Goal: Task Accomplishment & Management: Manage account settings

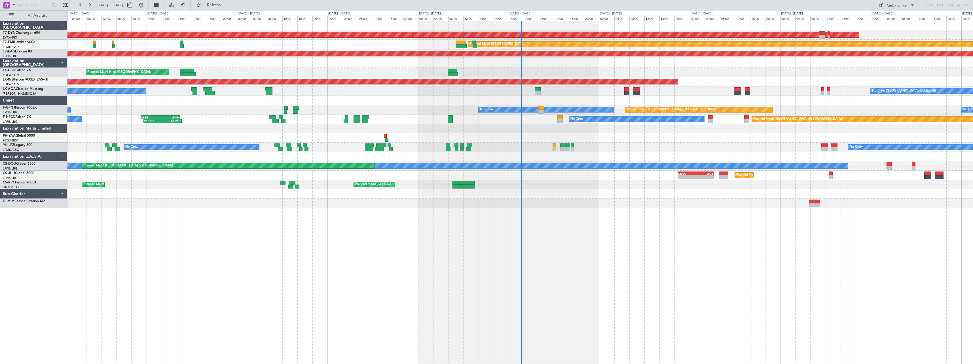
click at [561, 205] on div at bounding box center [519, 203] width 905 height 9
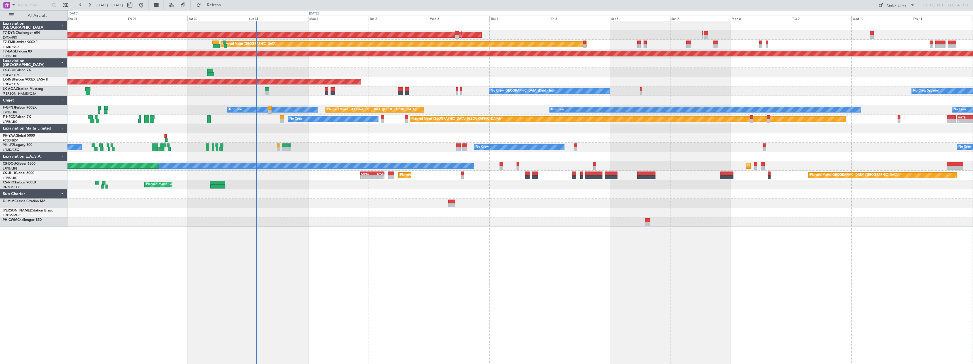
click at [235, 255] on div "AOG Maint Riga (Riga Intl) Planned Maint [GEOGRAPHIC_DATA] Grounded [US_STATE] …" at bounding box center [519, 192] width 905 height 343
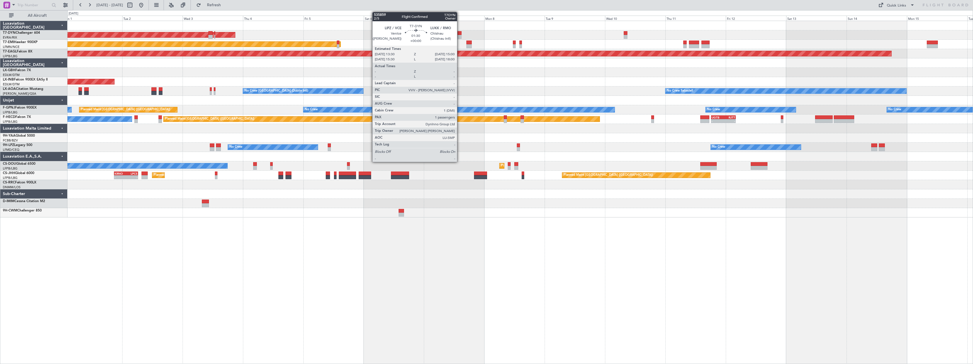
click at [460, 35] on div at bounding box center [460, 37] width 4 height 4
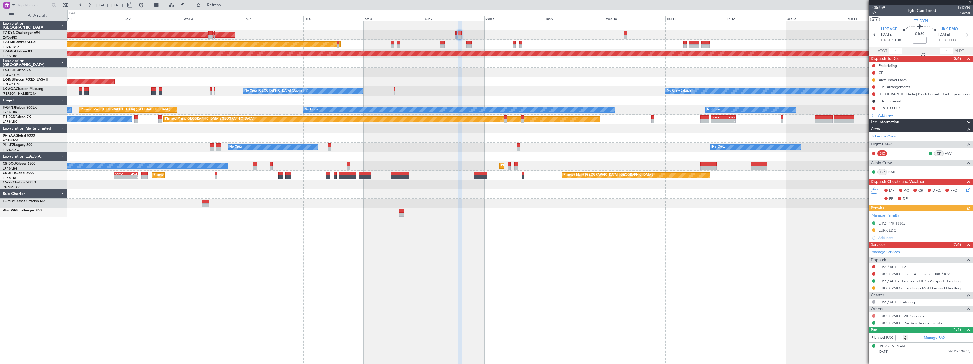
click at [874, 317] on button at bounding box center [873, 315] width 3 height 3
click at [850, 276] on span "Requested" at bounding box center [858, 273] width 18 height 6
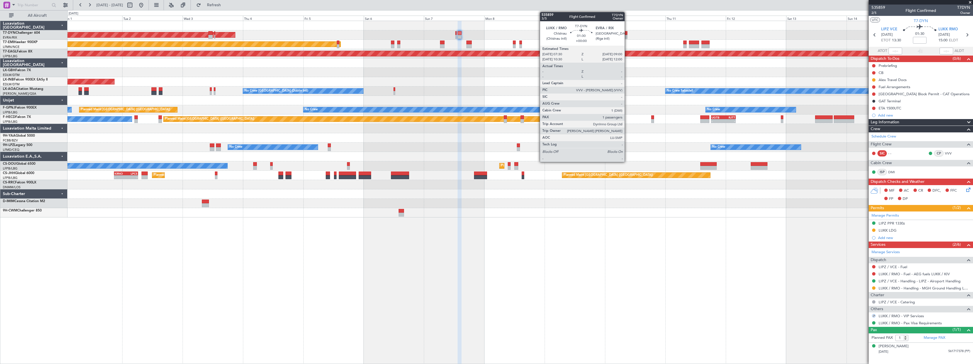
click at [627, 35] on div at bounding box center [626, 37] width 4 height 4
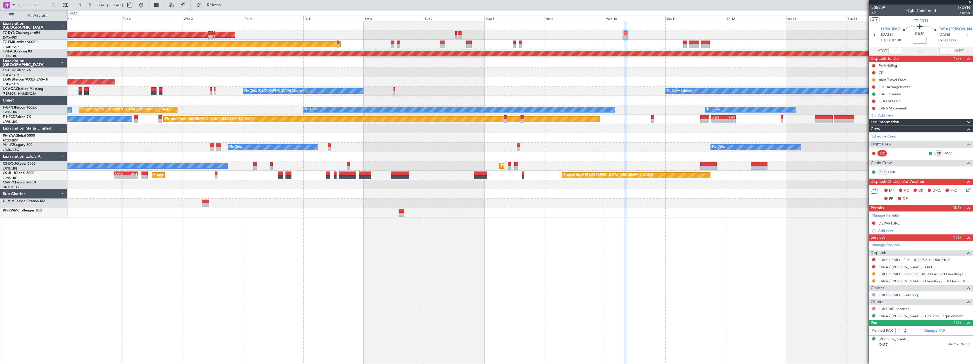
click at [874, 309] on button at bounding box center [873, 308] width 3 height 3
click at [862, 267] on span "Requested" at bounding box center [858, 266] width 18 height 6
click at [972, 1] on span at bounding box center [970, 2] width 6 height 5
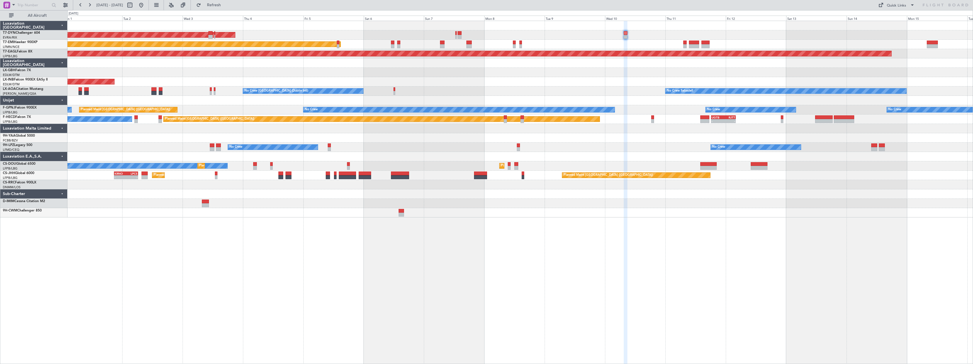
type input "0"
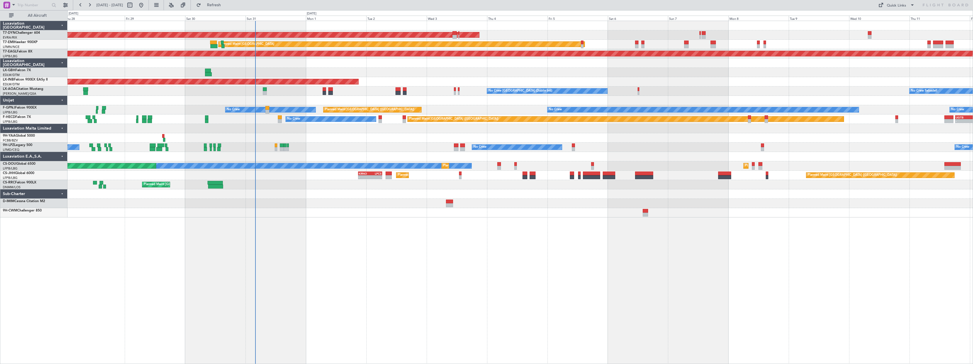
click at [618, 209] on div at bounding box center [519, 212] width 905 height 9
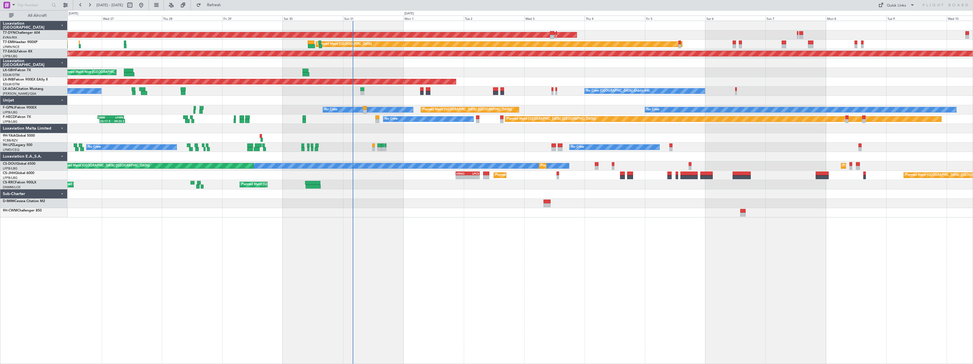
click at [429, 234] on div "AOG Maint Riga (Riga Intl) Planned Maint [GEOGRAPHIC_DATA] Grounded [US_STATE] …" at bounding box center [519, 192] width 905 height 343
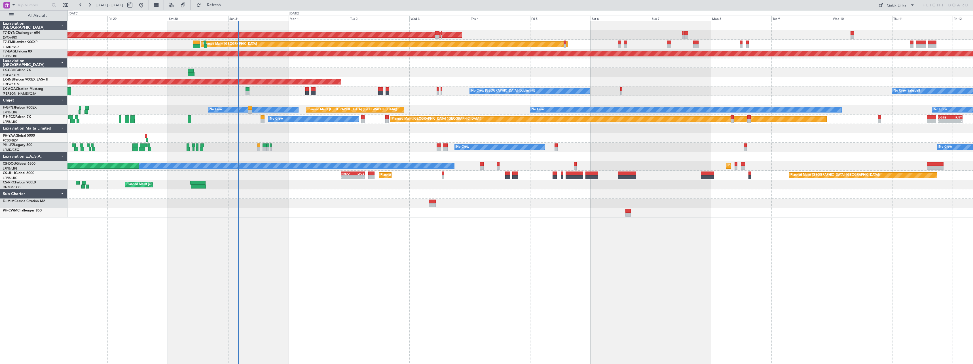
click at [449, 223] on div "AOG Maint Riga (Riga Intl) Planned Maint [GEOGRAPHIC_DATA] Grounded [US_STATE] …" at bounding box center [519, 192] width 905 height 343
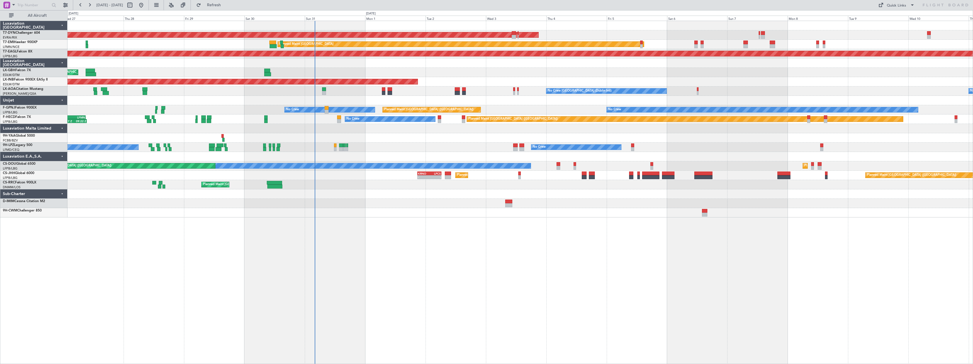
click at [465, 217] on div at bounding box center [519, 212] width 905 height 9
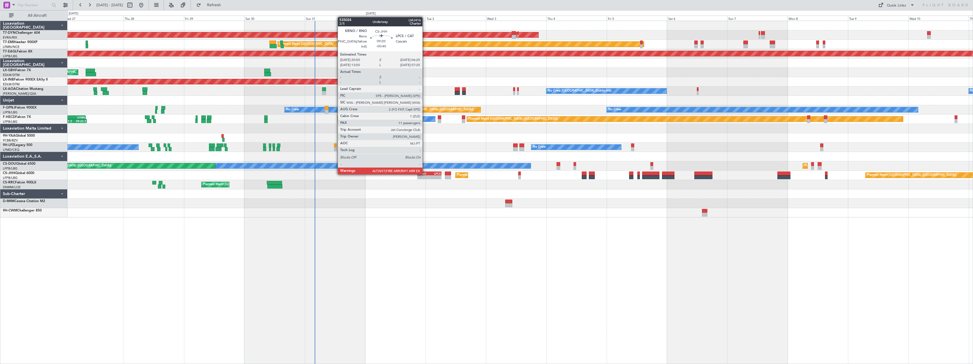
click at [425, 174] on div "KRNO" at bounding box center [424, 173] width 12 height 3
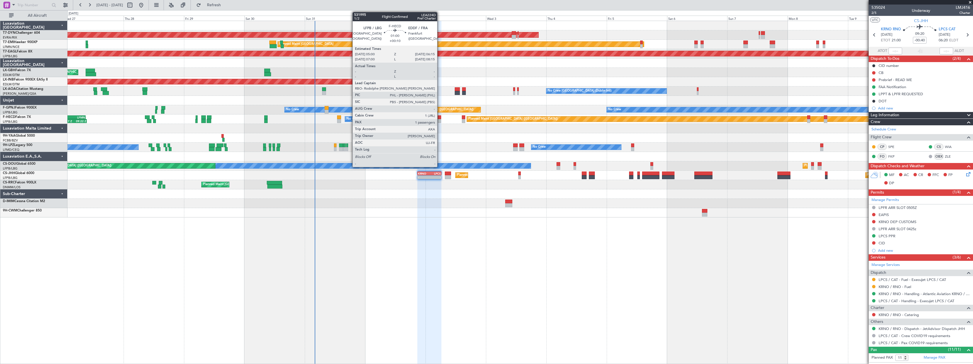
click at [440, 121] on div at bounding box center [439, 121] width 3 height 4
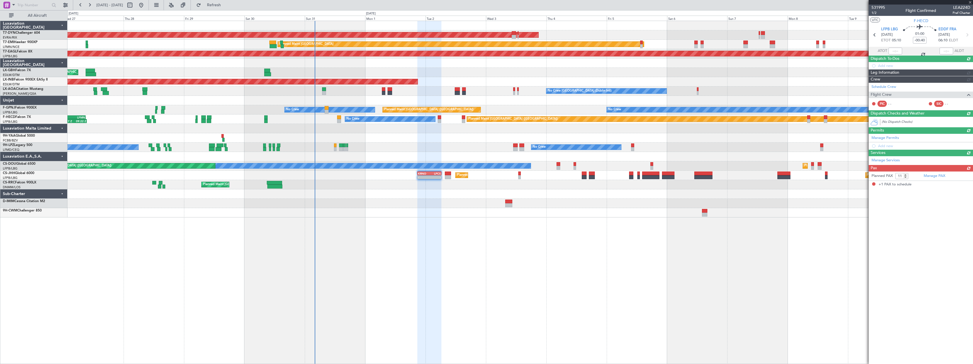
type input "+00:10"
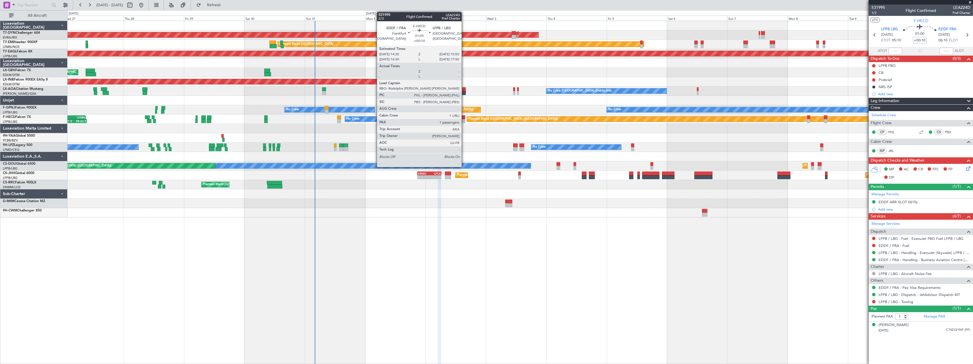
click at [464, 117] on div at bounding box center [463, 117] width 3 height 4
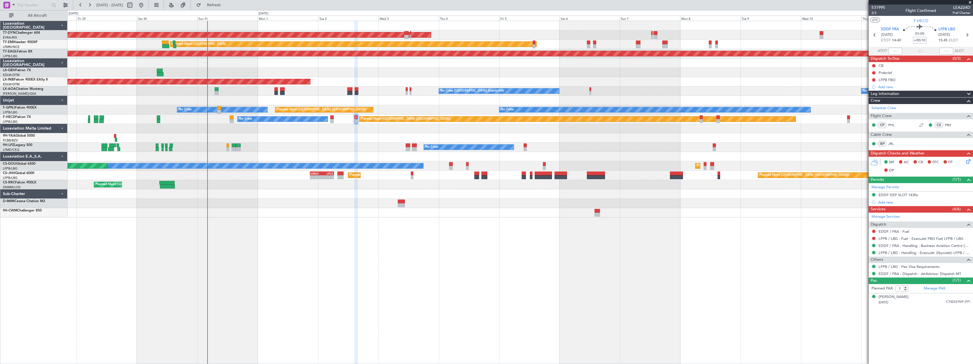
click at [402, 235] on div "AOG Maint Riga (Riga Intl) Planned Maint [GEOGRAPHIC_DATA] Grounded [US_STATE] …" at bounding box center [519, 192] width 905 height 343
click at [970, 2] on span at bounding box center [970, 2] width 6 height 5
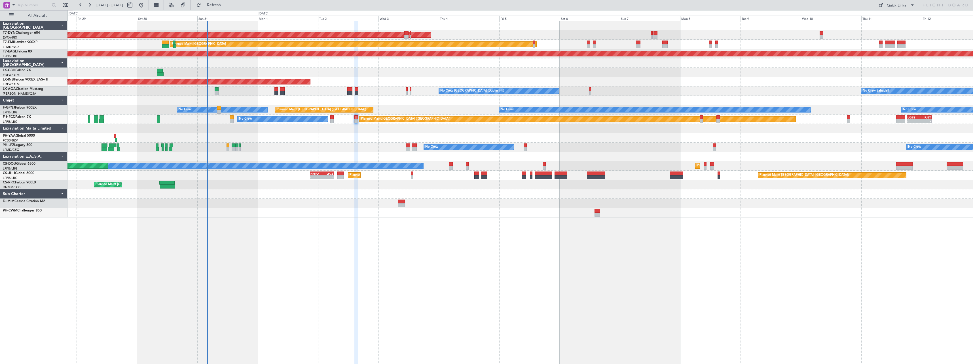
type input "0"
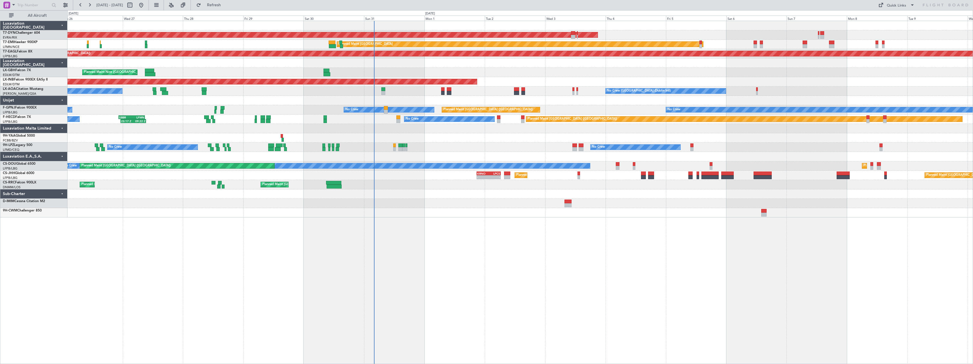
click at [515, 156] on div "AOG Maint Riga (Riga Intl) Planned Maint [GEOGRAPHIC_DATA]-[GEOGRAPHIC_DATA] Pl…" at bounding box center [519, 119] width 905 height 196
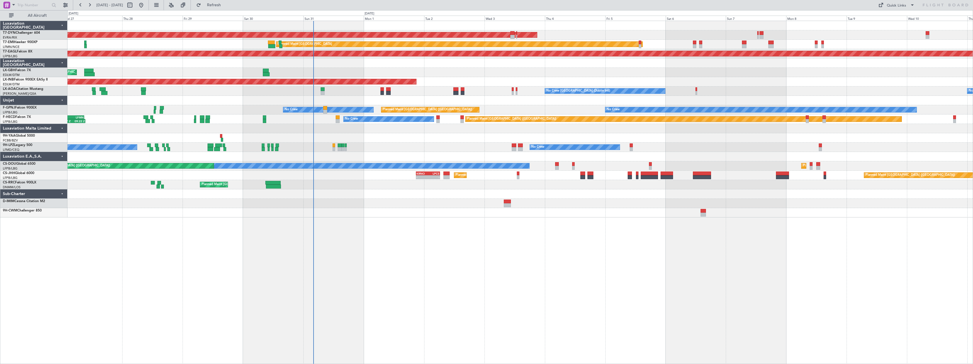
click at [406, 142] on div at bounding box center [519, 137] width 905 height 9
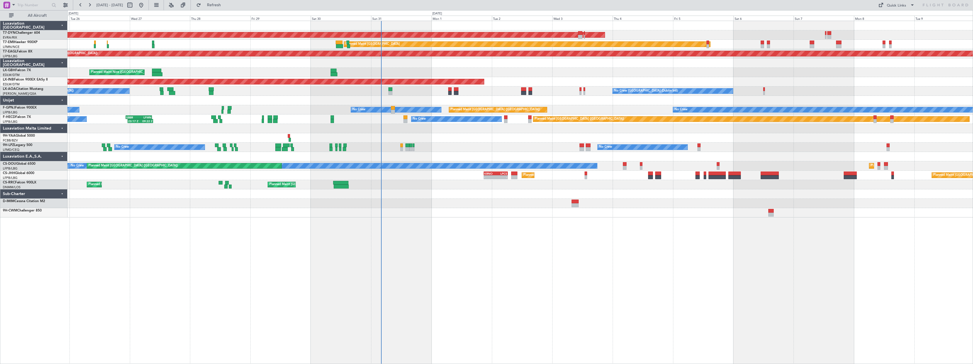
click at [488, 234] on div "AOG Maint Riga (Riga Intl) Planned Maint [GEOGRAPHIC_DATA]-[GEOGRAPHIC_DATA] Pl…" at bounding box center [519, 192] width 905 height 343
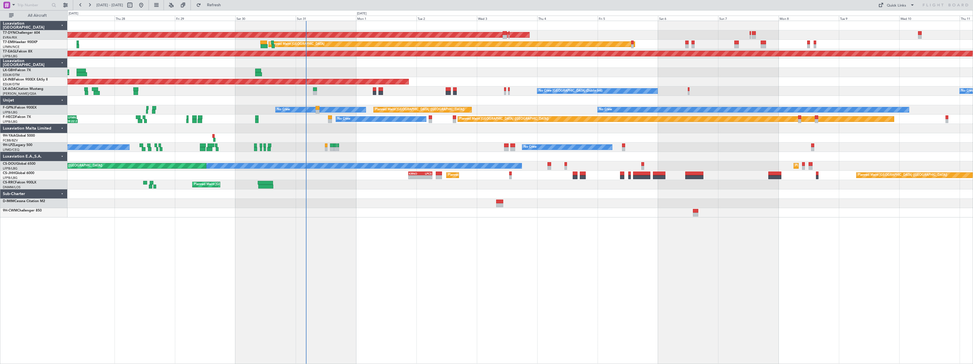
click at [475, 228] on div "AOG Maint Riga (Riga Intl) Planned Maint [GEOGRAPHIC_DATA] Grounded [US_STATE] …" at bounding box center [519, 192] width 905 height 343
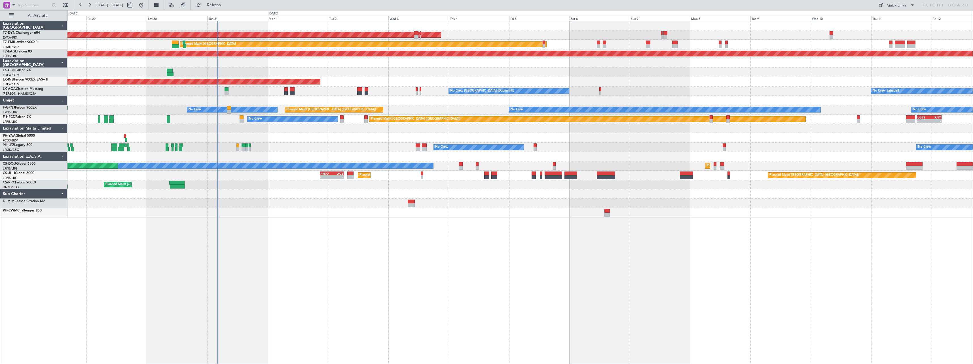
click at [667, 97] on div at bounding box center [519, 100] width 905 height 9
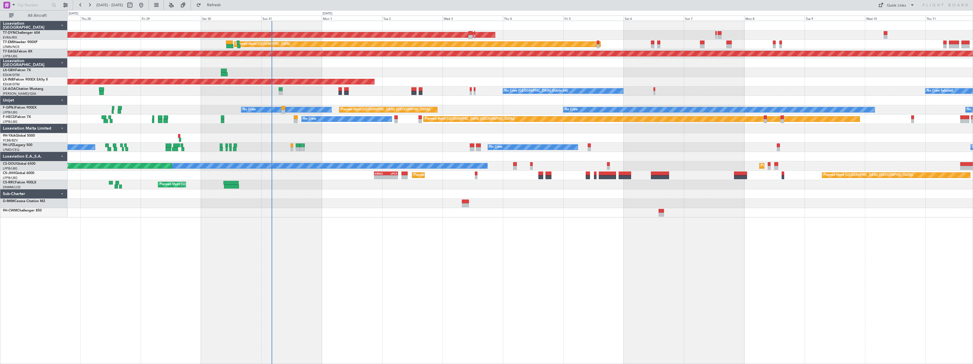
click at [341, 218] on div "AOG Maint Riga (Riga Intl) Planned Maint [GEOGRAPHIC_DATA] Grounded [US_STATE] …" at bounding box center [519, 192] width 905 height 343
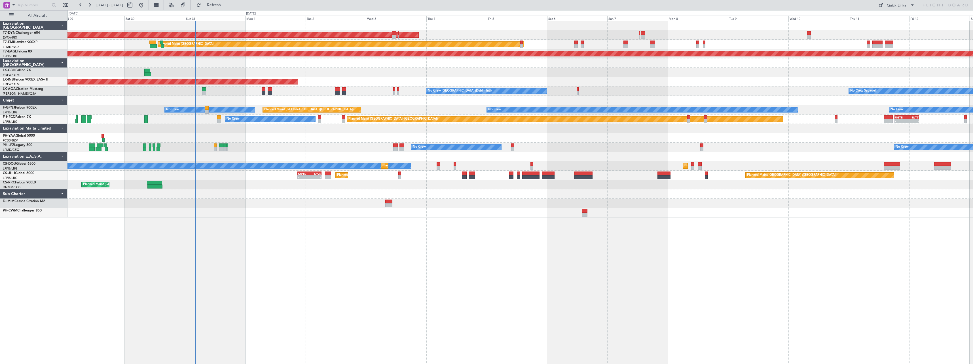
click at [443, 228] on div "AOG Maint Riga (Riga Intl) Planned Maint [GEOGRAPHIC_DATA] Grounded [US_STATE] …" at bounding box center [519, 192] width 905 height 343
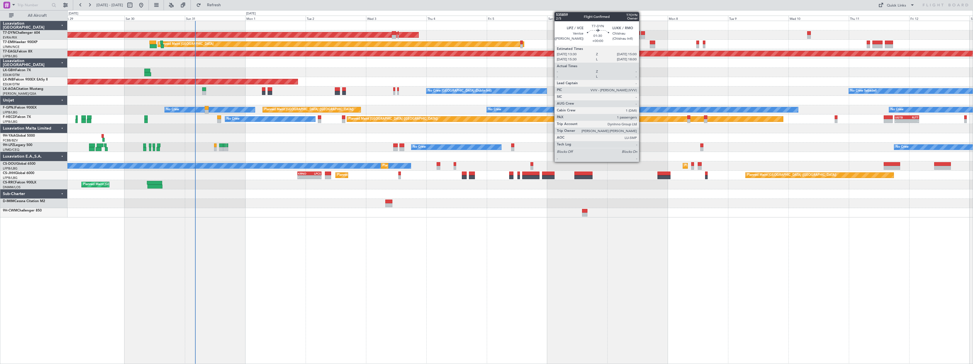
click at [642, 34] on div at bounding box center [643, 33] width 4 height 4
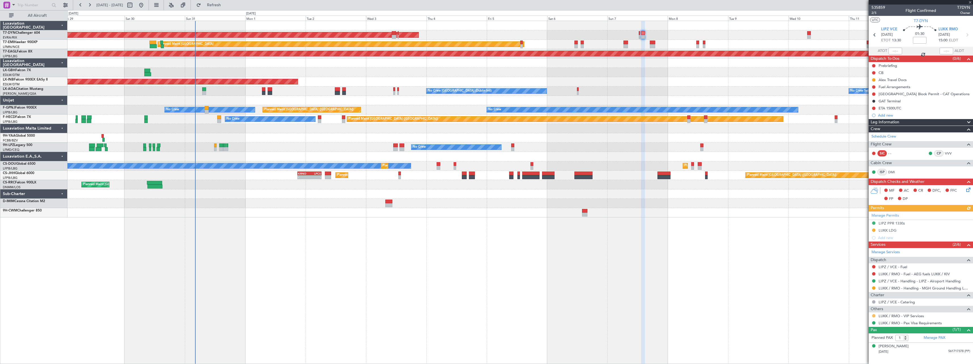
click at [873, 317] on button at bounding box center [873, 315] width 3 height 3
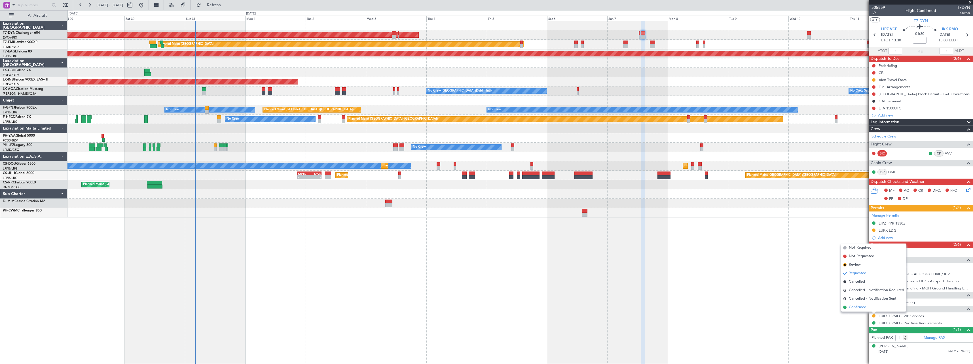
click at [855, 305] on span "Confirmed" at bounding box center [858, 307] width 18 height 6
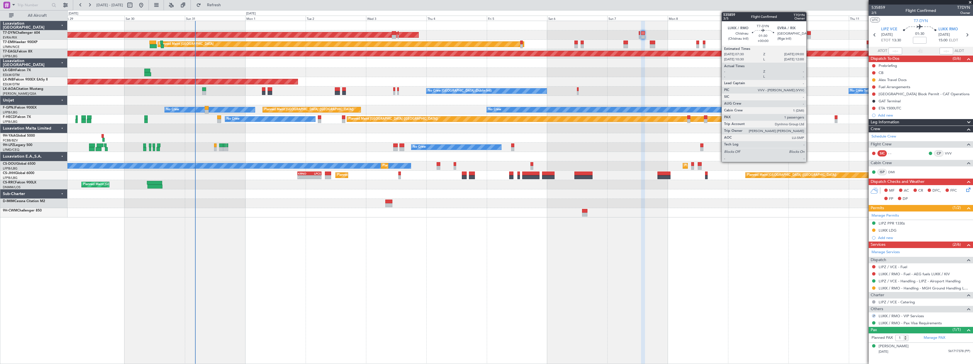
click at [809, 33] on div at bounding box center [809, 33] width 4 height 4
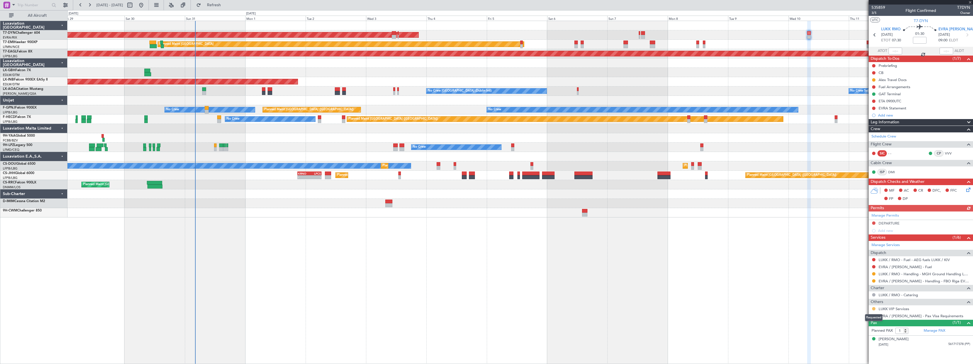
click at [874, 308] on button at bounding box center [873, 308] width 3 height 3
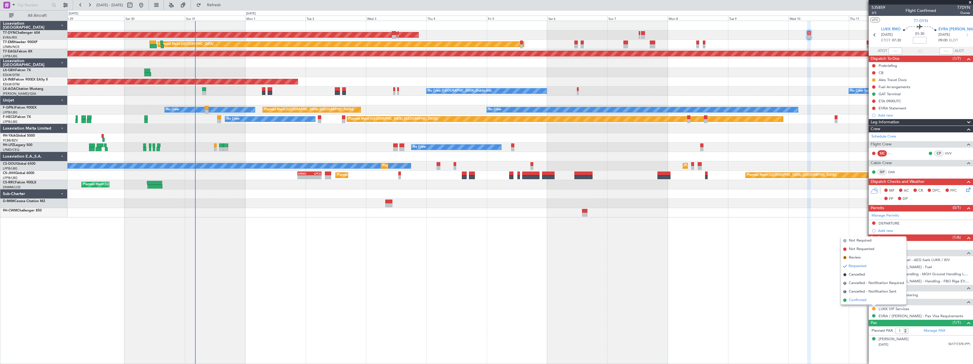
click at [855, 300] on span "Confirmed" at bounding box center [858, 300] width 18 height 6
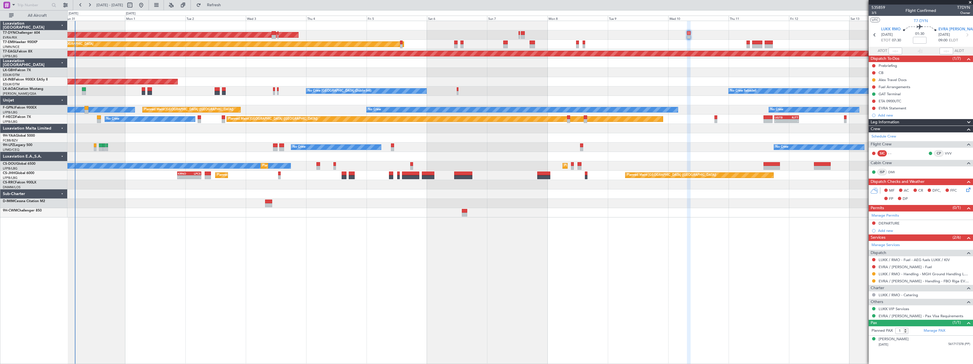
click at [637, 213] on div at bounding box center [519, 212] width 905 height 9
click at [341, 242] on div "AOG Maint Riga (Riga Intl) Planned Maint [GEOGRAPHIC_DATA] Grounded [US_STATE] …" at bounding box center [519, 192] width 905 height 343
click at [276, 237] on div "AOG Maint Riga (Riga Intl) Planned Maint [GEOGRAPHIC_DATA] Grounded [US_STATE] …" at bounding box center [519, 192] width 905 height 343
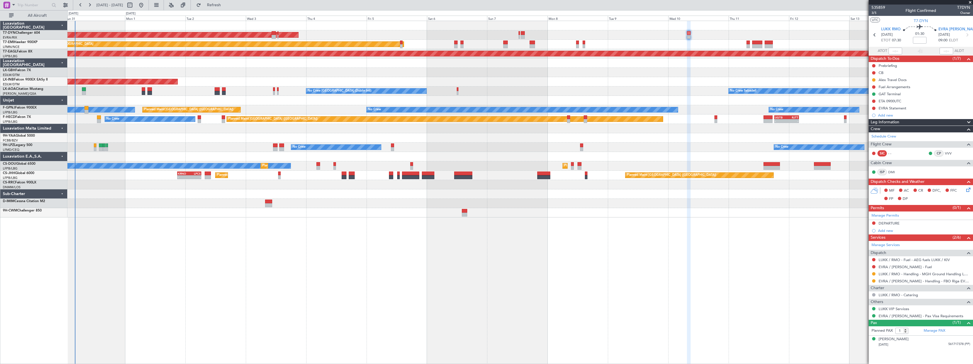
click at [971, 1] on span at bounding box center [970, 2] width 6 height 5
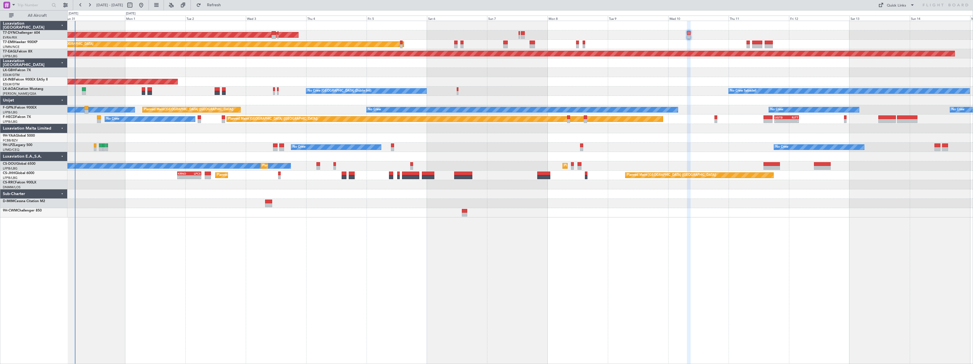
type input "0"
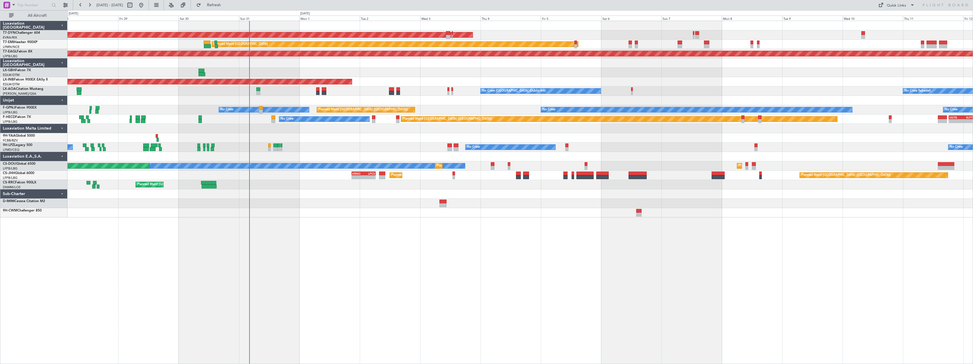
click at [449, 216] on div "AOG Maint Riga (Riga Intl) Planned Maint [GEOGRAPHIC_DATA] Grounded [US_STATE] …" at bounding box center [519, 119] width 905 height 196
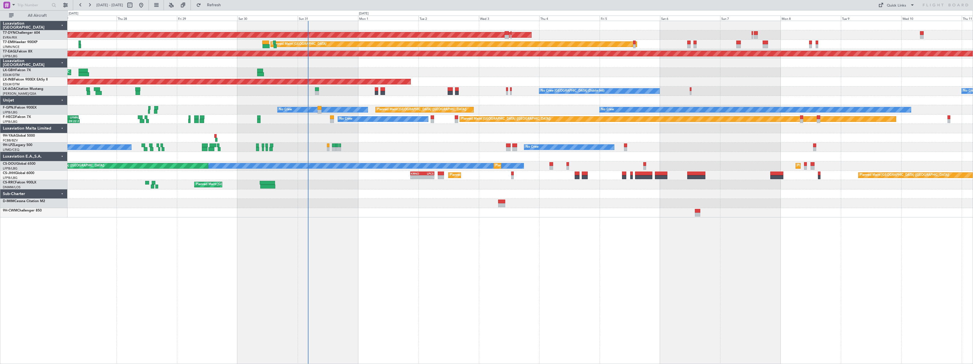
click at [352, 263] on div "AOG Maint Riga (Riga Intl) Planned Maint [GEOGRAPHIC_DATA] Grounded [US_STATE] …" at bounding box center [519, 192] width 905 height 343
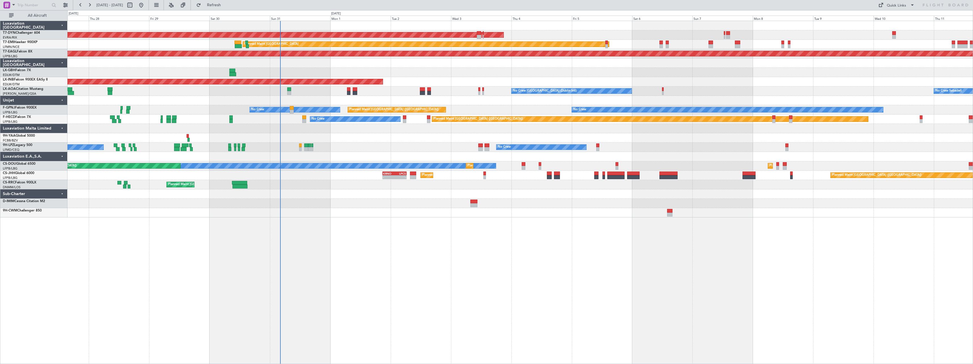
click at [465, 69] on div "Planned Maint Nice ([GEOGRAPHIC_DATA])" at bounding box center [519, 72] width 905 height 9
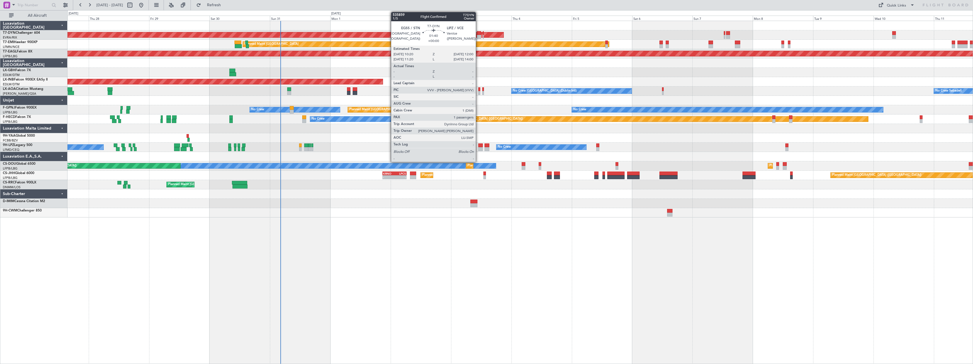
click at [478, 37] on div at bounding box center [479, 37] width 4 height 4
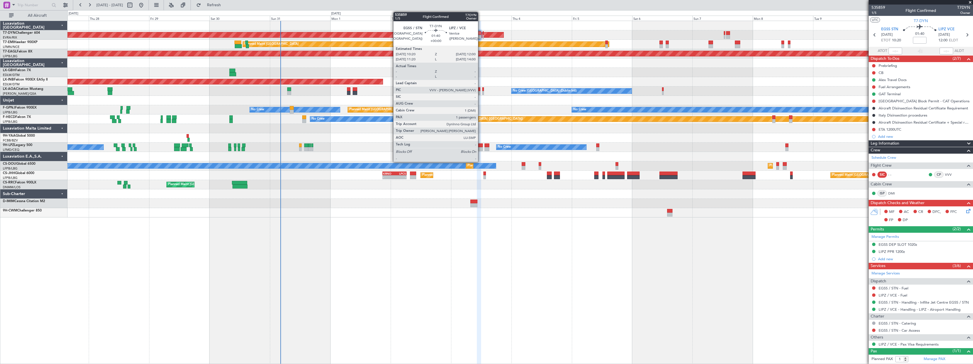
click at [481, 35] on div at bounding box center [479, 37] width 4 height 4
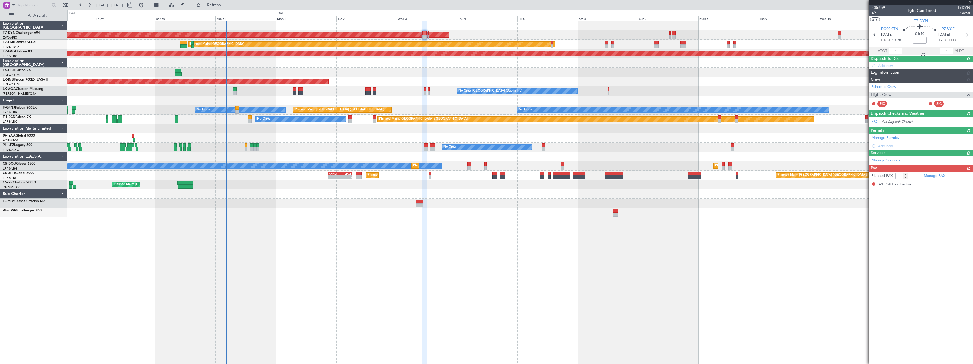
click at [410, 69] on div "AOG Maint Riga (Riga Intl) Planned Maint [GEOGRAPHIC_DATA] Grounded [US_STATE] …" at bounding box center [519, 119] width 905 height 196
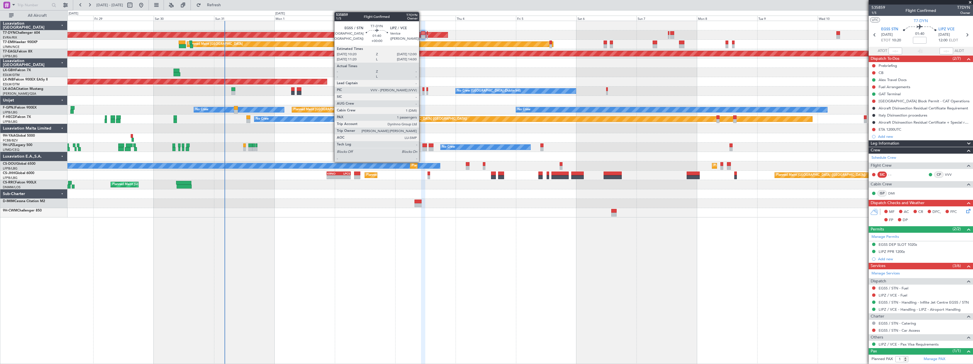
click at [422, 35] on div at bounding box center [423, 37] width 4 height 4
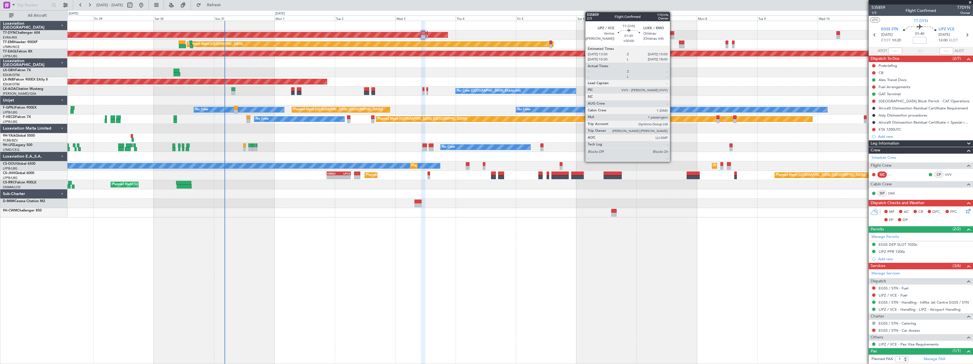
click at [672, 34] on div at bounding box center [672, 33] width 4 height 4
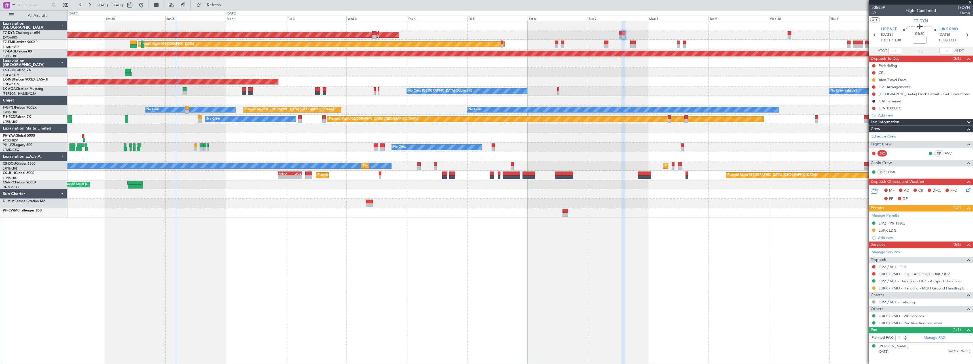
click at [449, 73] on div "Planned Maint Nice ([GEOGRAPHIC_DATA])" at bounding box center [519, 72] width 905 height 9
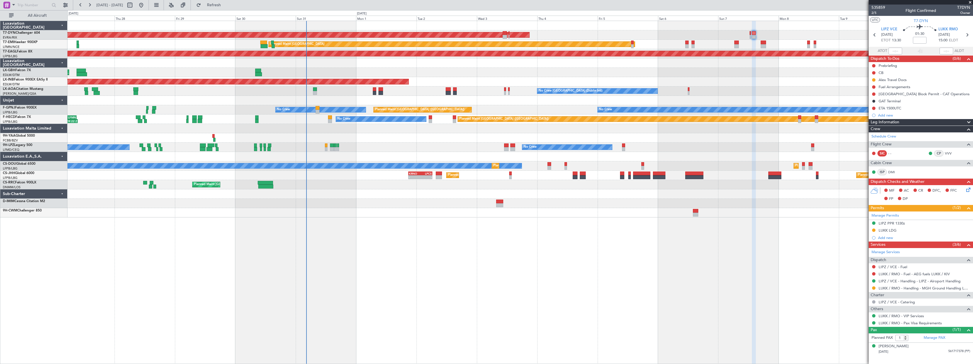
click at [486, 229] on div "AOG Maint Riga (Riga Intl) Planned Maint [GEOGRAPHIC_DATA] Grounded [US_STATE] …" at bounding box center [519, 192] width 905 height 343
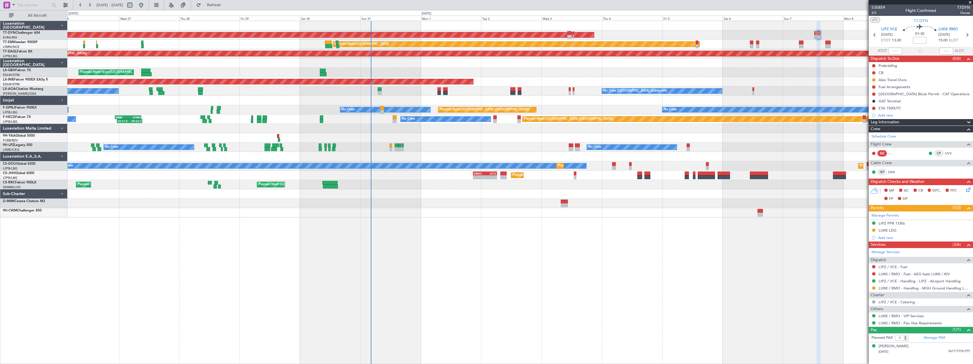
click at [449, 64] on div at bounding box center [519, 62] width 905 height 9
click at [446, 68] on div "Planned Maint Nice ([GEOGRAPHIC_DATA])" at bounding box center [519, 72] width 905 height 9
click at [970, 2] on span at bounding box center [970, 2] width 6 height 5
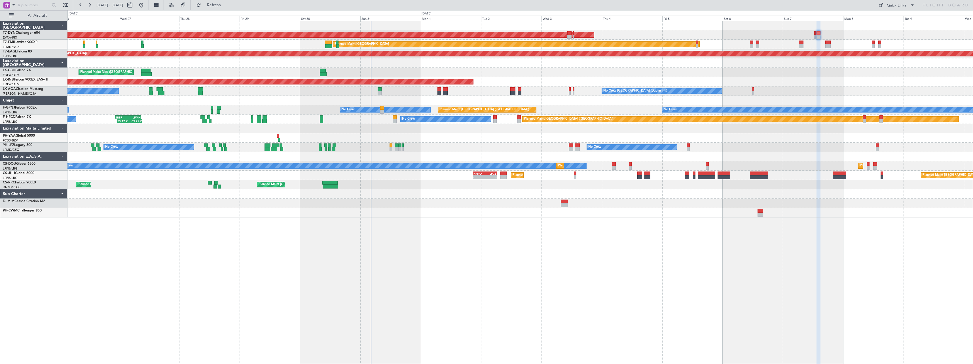
type input "0"
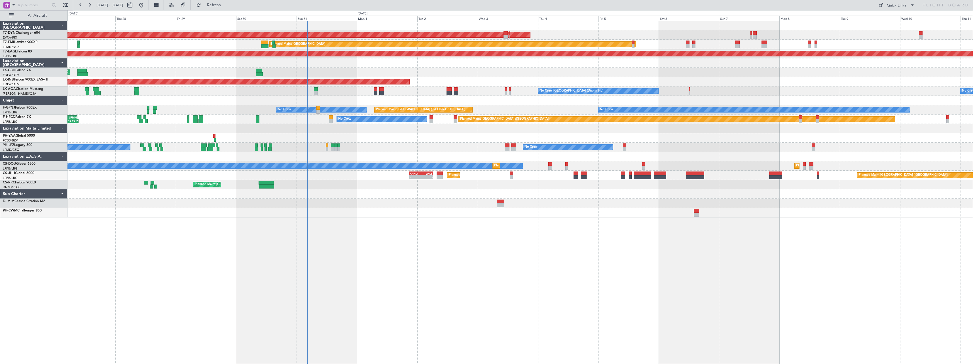
click at [361, 70] on div "Planned Maint Nice ([GEOGRAPHIC_DATA])" at bounding box center [519, 72] width 905 height 9
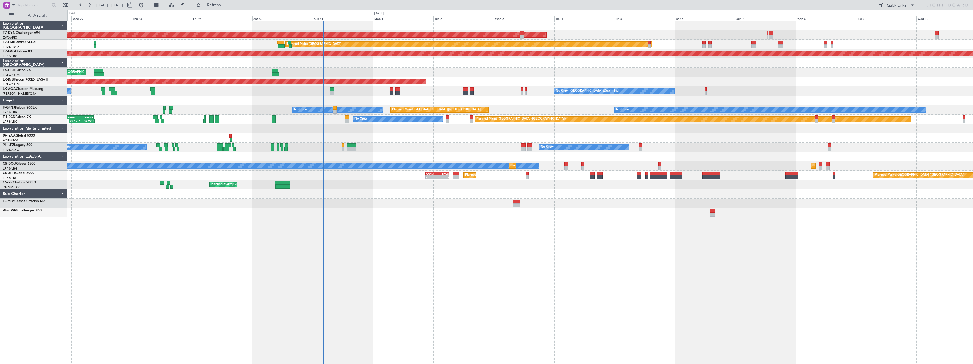
click at [338, 96] on div at bounding box center [519, 100] width 905 height 9
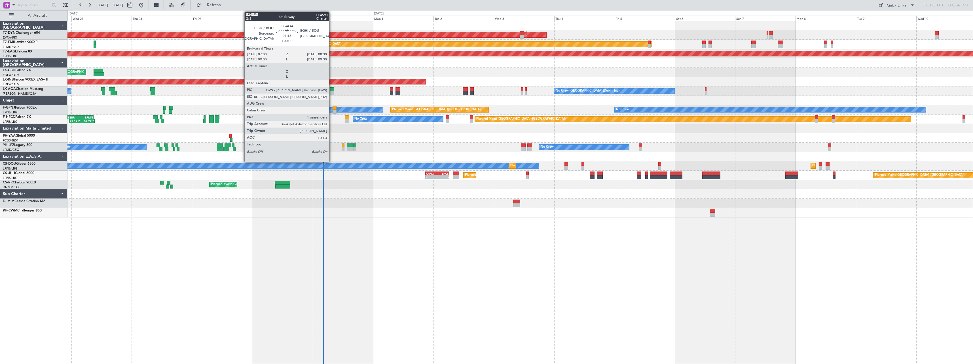
click at [332, 88] on div at bounding box center [332, 89] width 4 height 4
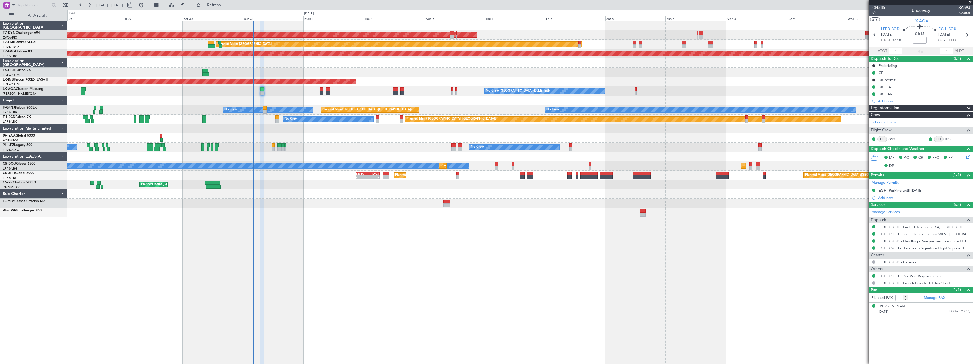
click at [384, 102] on div at bounding box center [519, 100] width 905 height 9
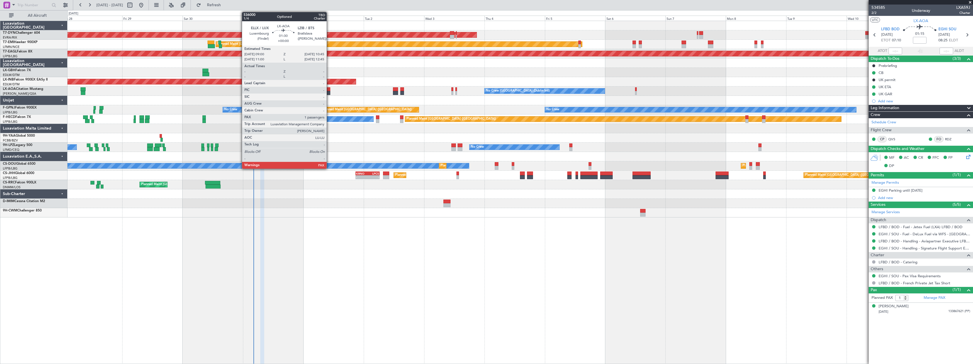
click at [329, 92] on div at bounding box center [328, 93] width 5 height 4
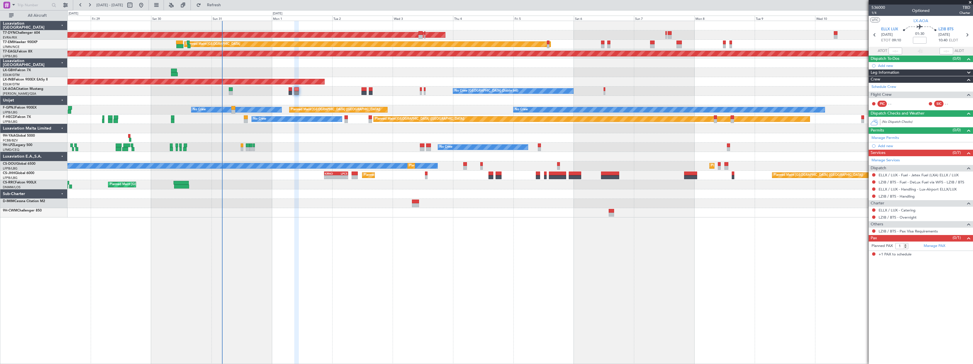
click at [409, 96] on div at bounding box center [519, 100] width 905 height 9
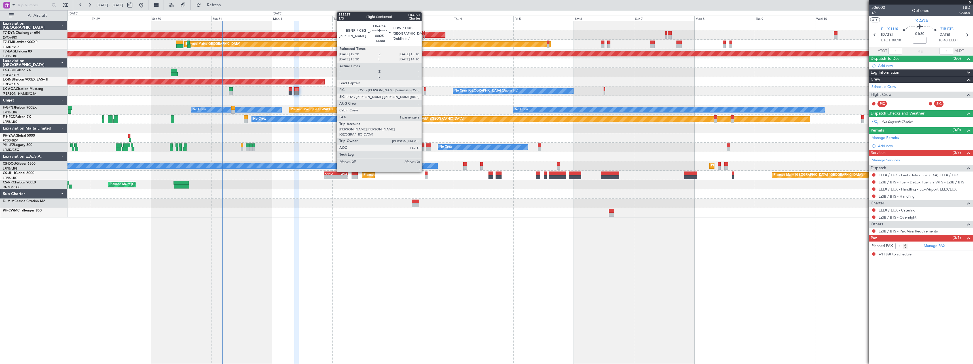
click at [424, 90] on div at bounding box center [425, 89] width 2 height 4
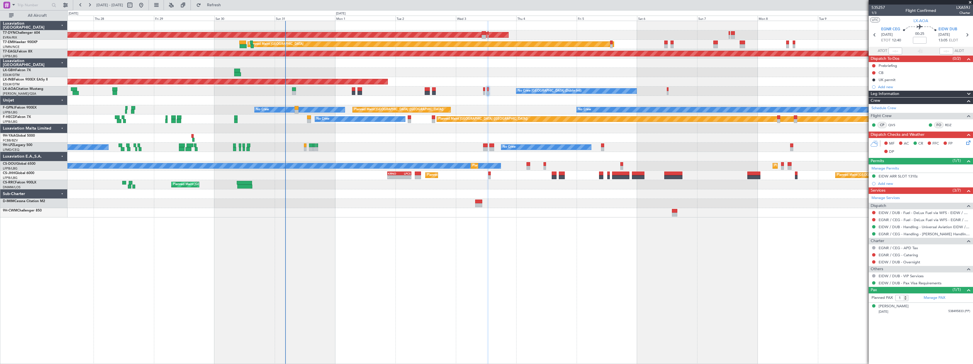
click at [407, 102] on div at bounding box center [519, 100] width 905 height 9
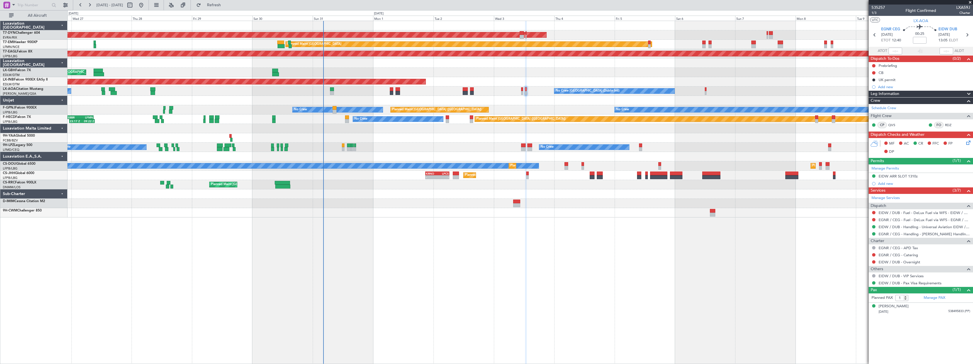
click at [344, 135] on div at bounding box center [519, 137] width 905 height 9
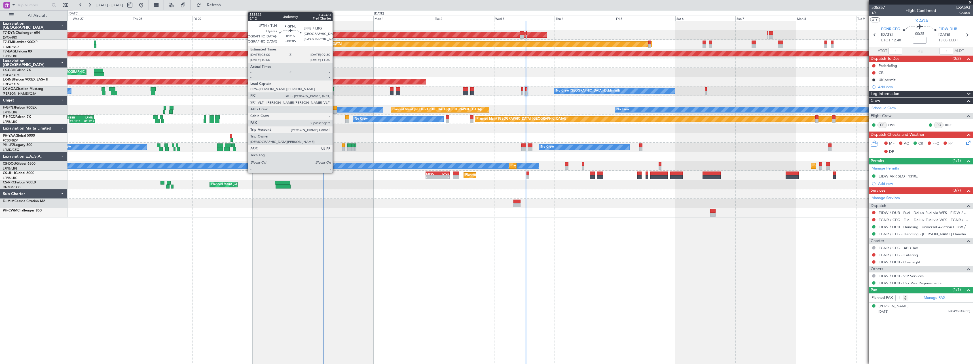
click at [335, 110] on div at bounding box center [335, 112] width 4 height 4
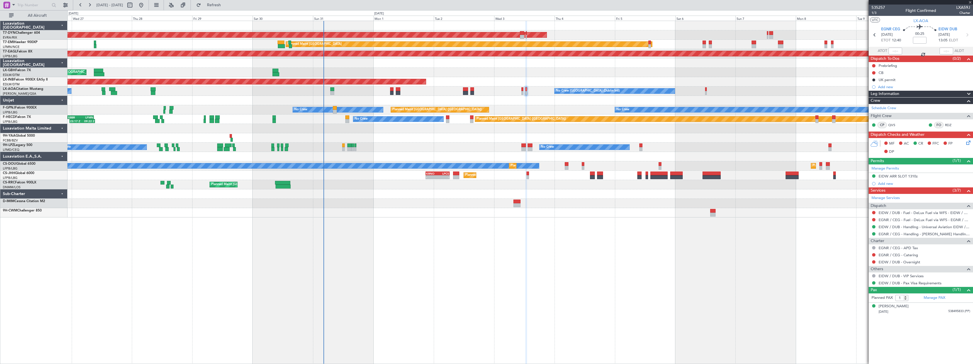
type input "+00:05"
type input "2"
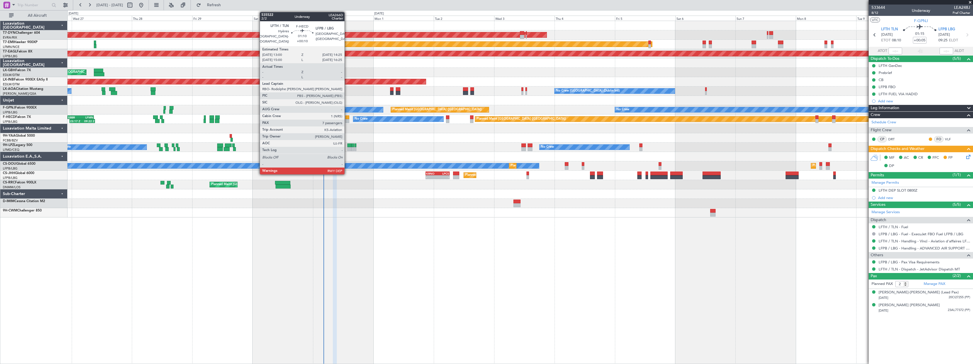
click at [347, 120] on div at bounding box center [347, 121] width 4 height 4
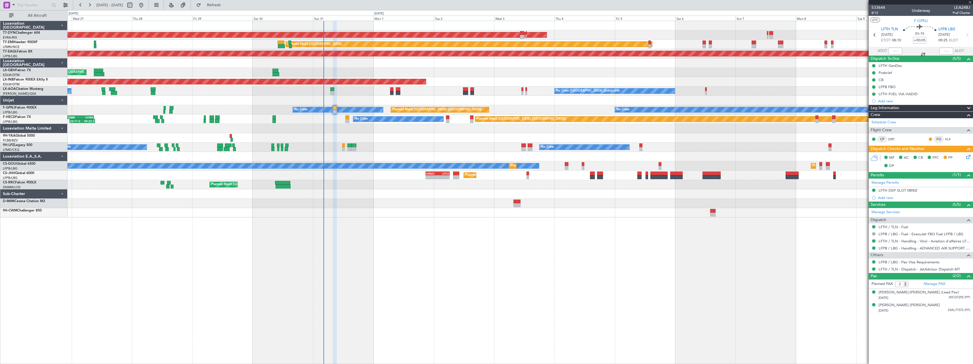
type input "+00:10"
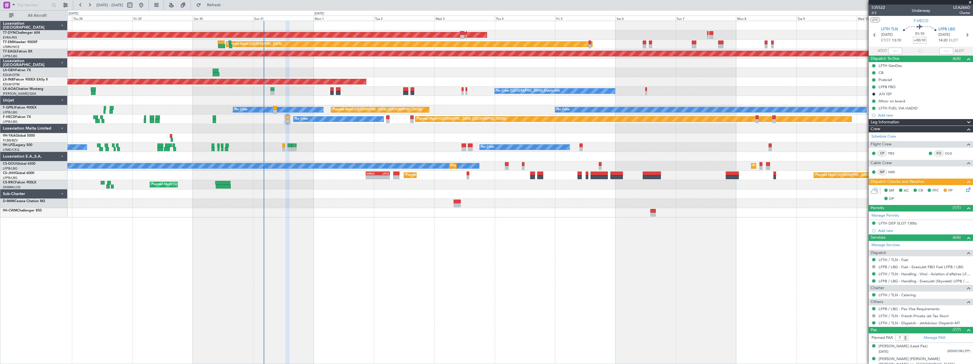
click at [334, 129] on div at bounding box center [519, 128] width 905 height 9
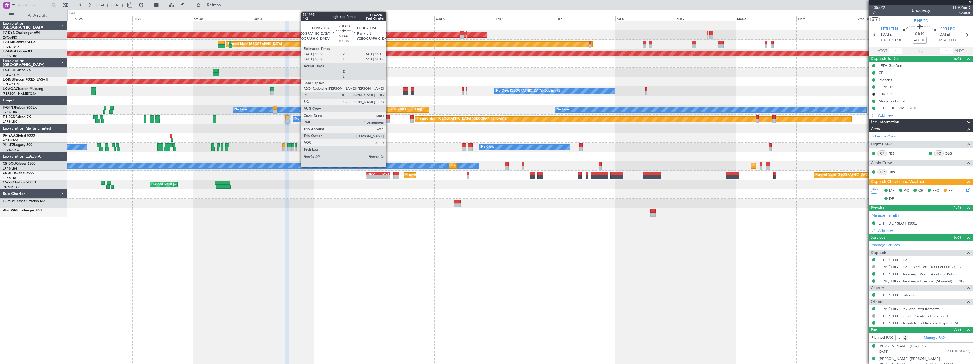
click at [388, 118] on div at bounding box center [387, 117] width 3 height 4
click at [389, 118] on div at bounding box center [387, 117] width 3 height 4
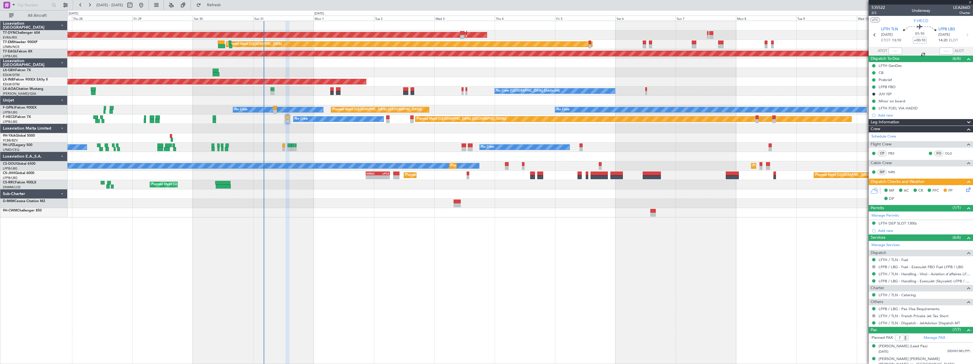
type input "1"
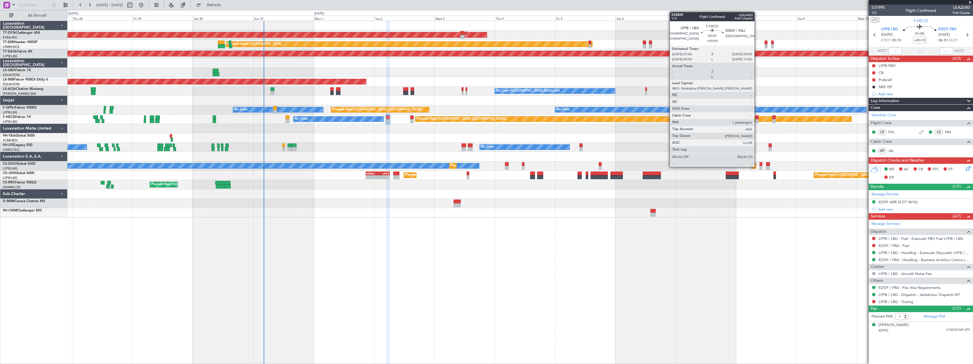
click at [757, 118] on div at bounding box center [756, 117] width 3 height 4
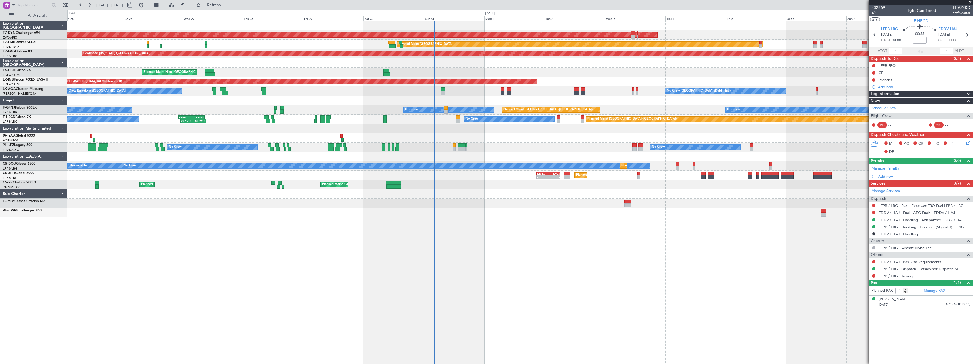
click at [562, 184] on div "AOG Maint Riga (Riga Intl) Planned Maint [GEOGRAPHIC_DATA]-[GEOGRAPHIC_DATA] Pl…" at bounding box center [519, 119] width 905 height 196
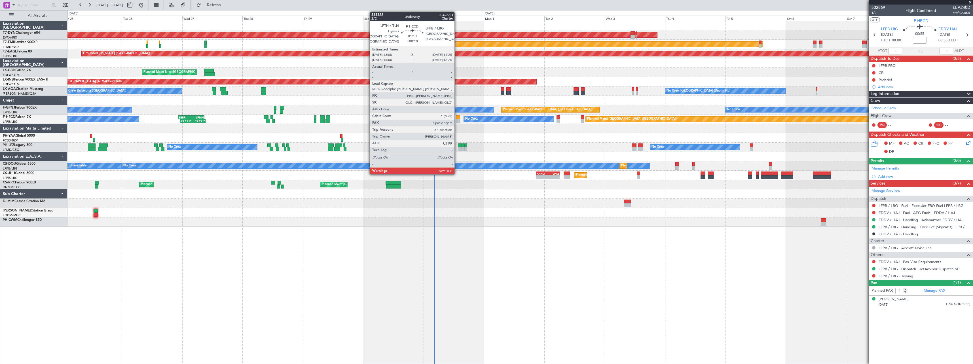
click at [457, 119] on div at bounding box center [458, 117] width 4 height 4
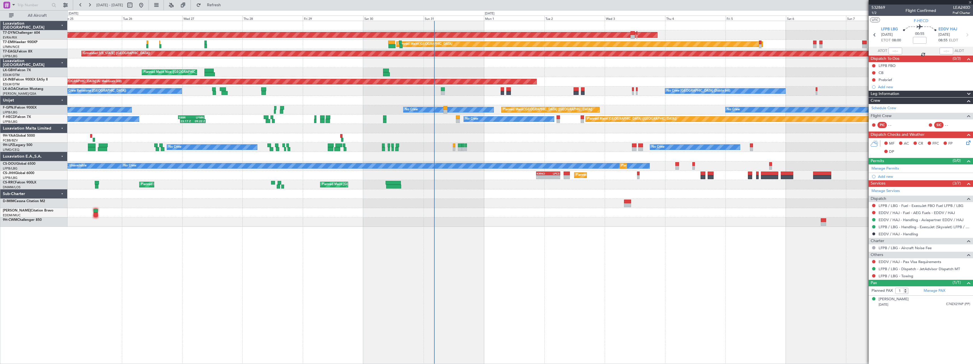
type input "+00:10"
type input "7"
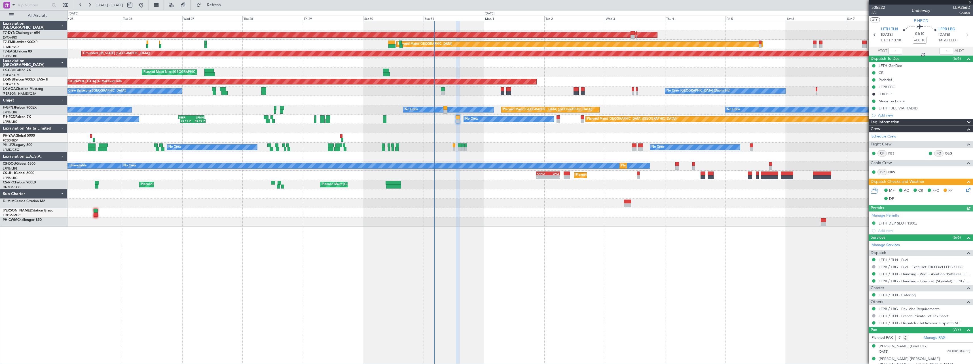
click at [456, 153] on div at bounding box center [519, 156] width 905 height 9
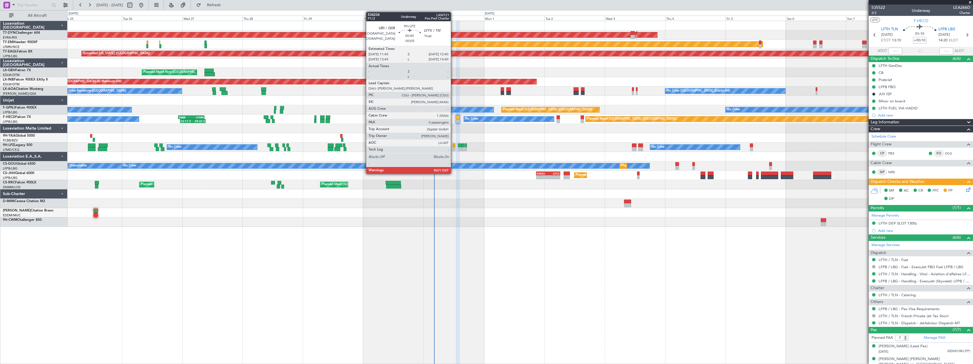
click at [453, 149] on div at bounding box center [454, 149] width 3 height 4
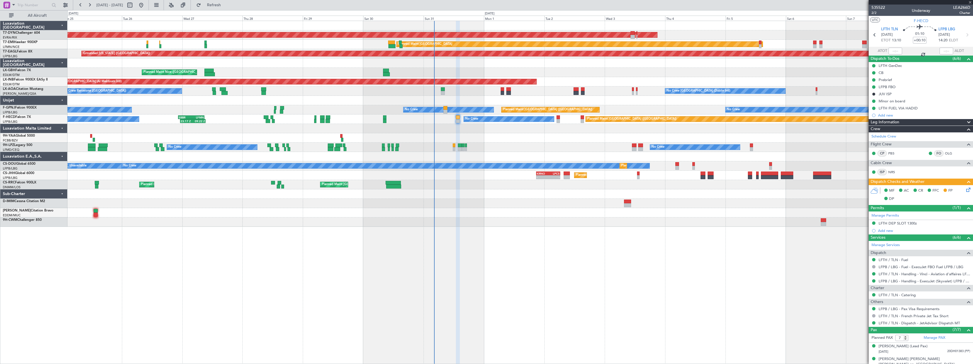
type input "-00:05"
type input "0"
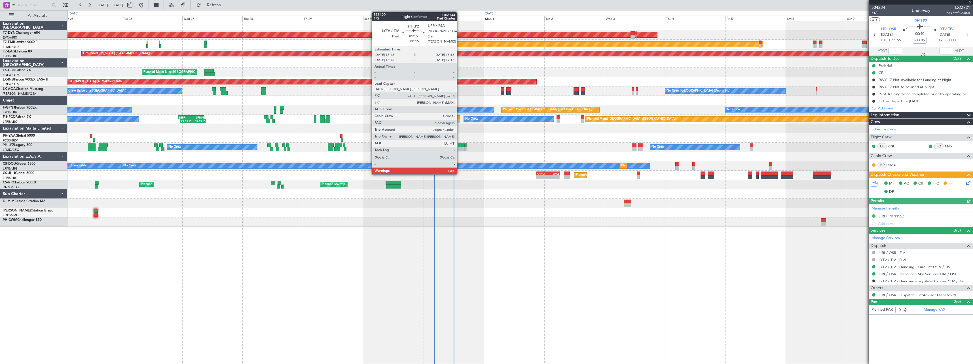
click at [459, 146] on div at bounding box center [460, 145] width 4 height 4
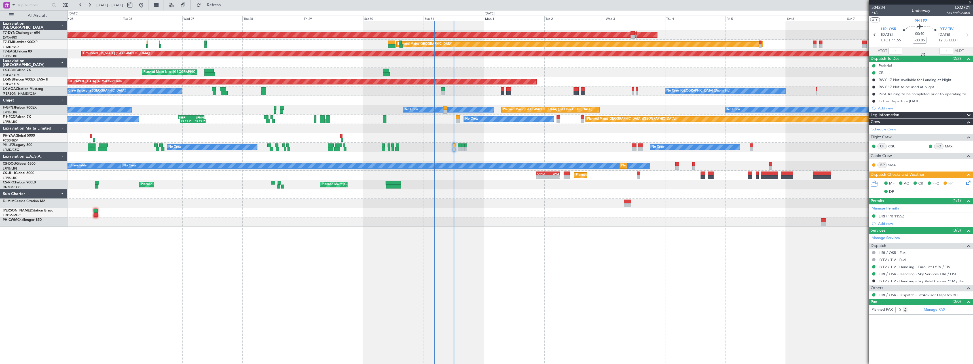
type input "+00:15"
type input "6"
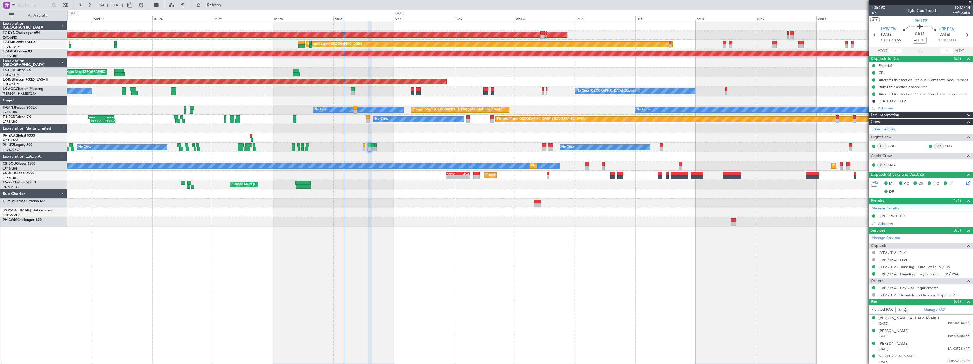
click at [484, 143] on div "No Crew No Crew No Crew" at bounding box center [519, 147] width 905 height 9
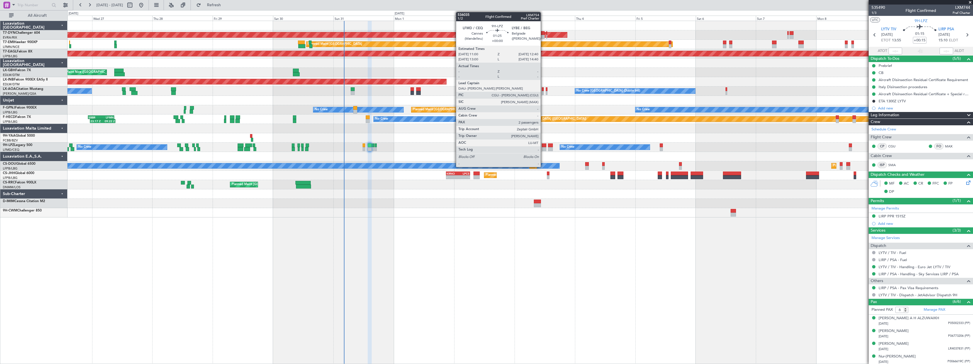
click at [543, 146] on div at bounding box center [544, 145] width 4 height 4
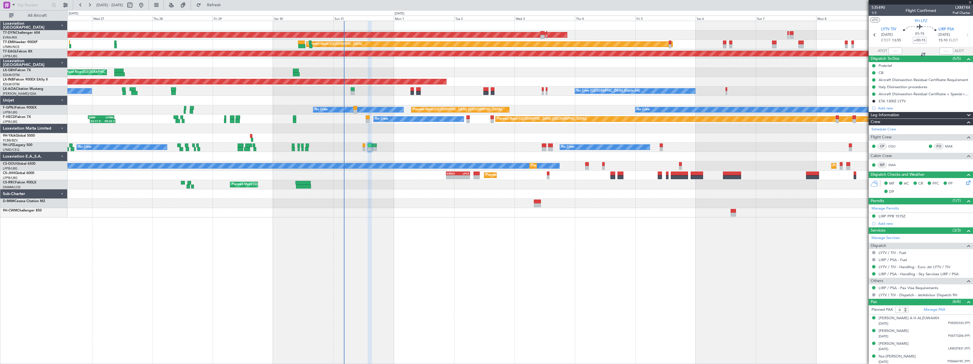
type input "2"
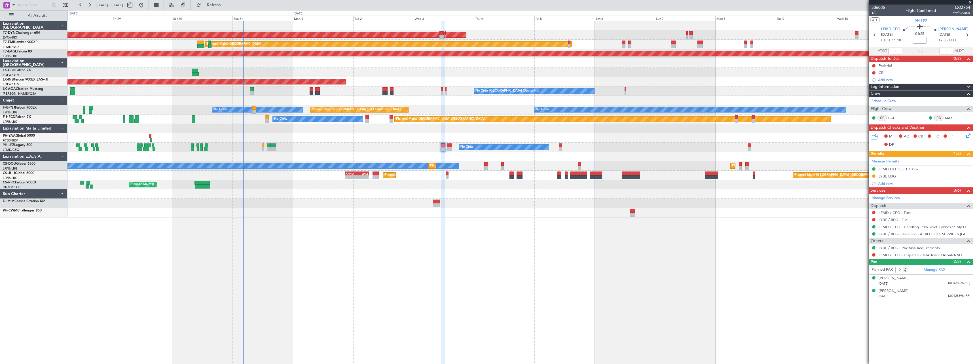
click at [517, 159] on div at bounding box center [519, 156] width 905 height 9
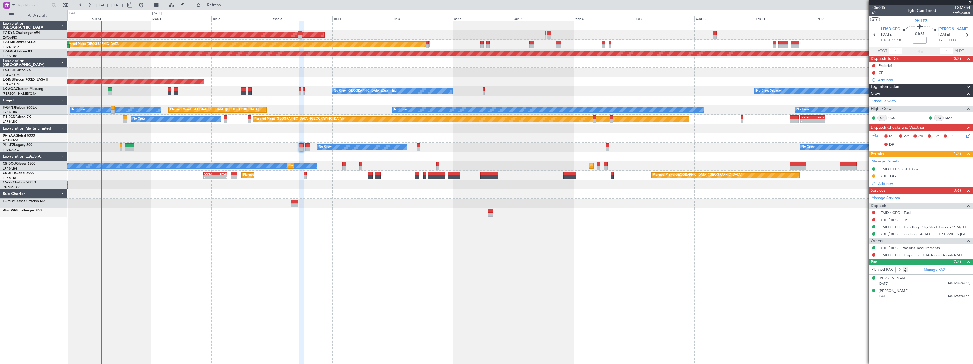
click at [402, 210] on div at bounding box center [519, 212] width 905 height 9
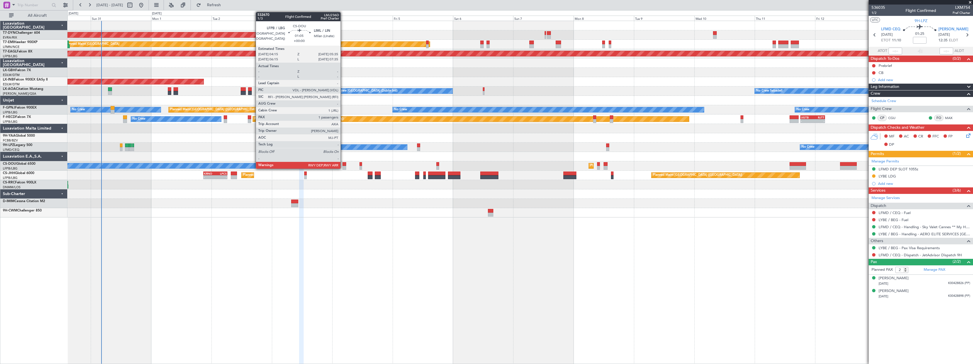
click at [343, 167] on div at bounding box center [343, 168] width 3 height 4
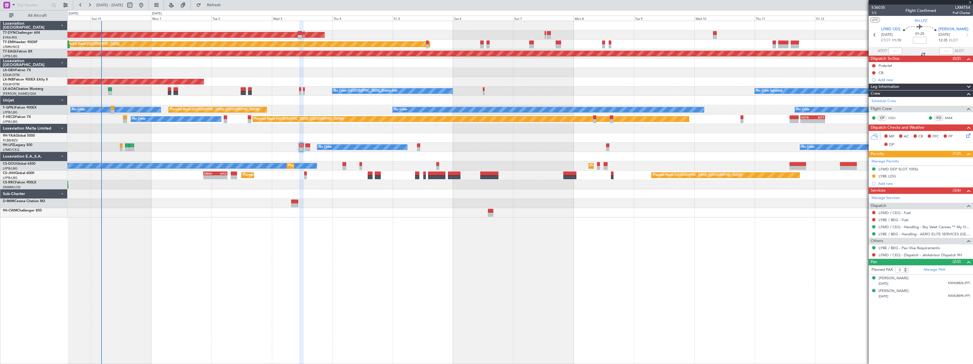
type input "1"
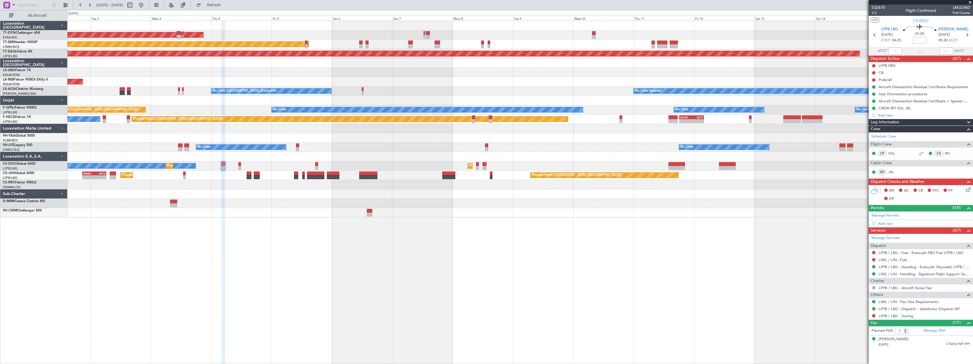
click at [442, 194] on div "AOG Maint Riga (Riga Intl) Planned Maint Zurich Grounded New York (Teterboro) P…" at bounding box center [519, 119] width 905 height 196
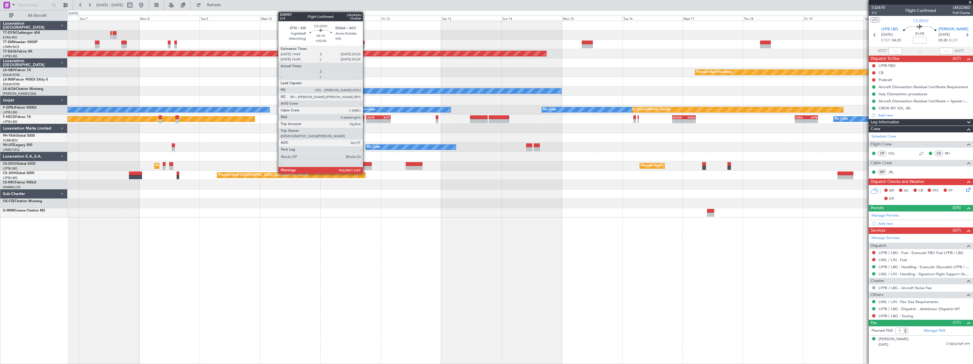
click at [365, 165] on div at bounding box center [363, 164] width 16 height 4
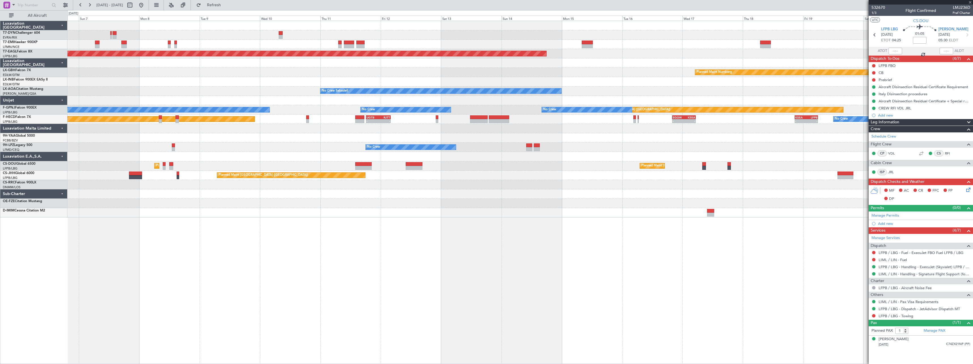
type input "+00:30"
type input "6"
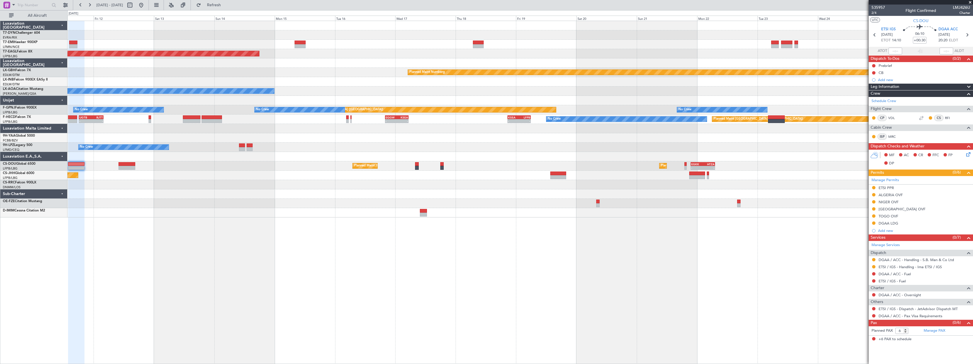
click at [247, 192] on div at bounding box center [519, 193] width 905 height 9
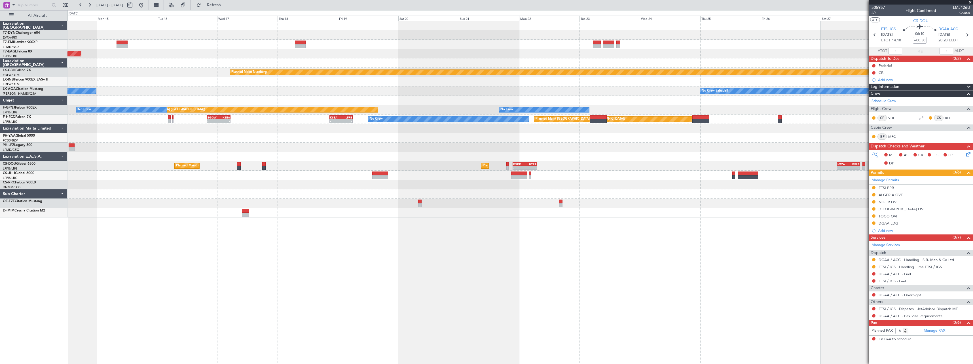
click at [505, 200] on div at bounding box center [519, 203] width 905 height 9
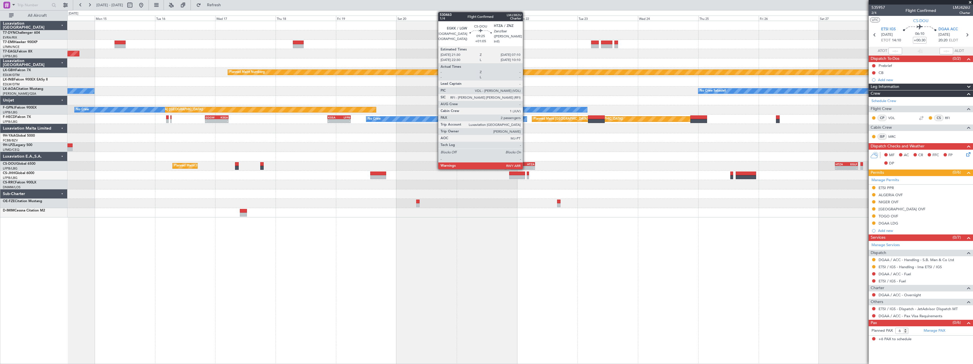
click at [525, 163] on div "HTZA" at bounding box center [529, 163] width 12 height 3
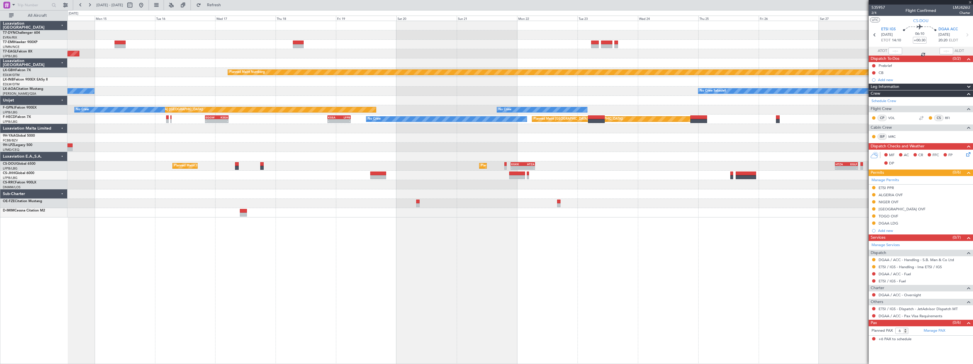
type input "+01:05"
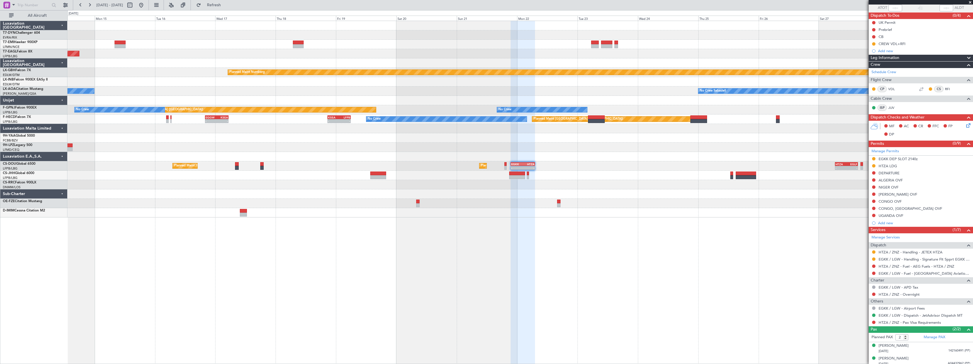
scroll to position [46, 0]
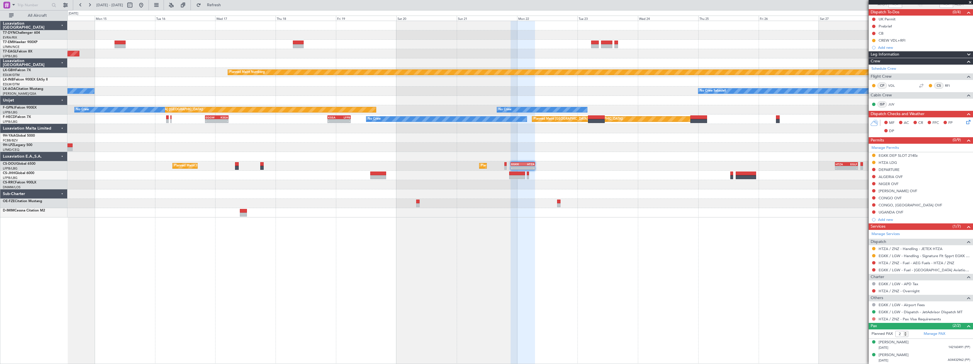
click at [874, 319] on button at bounding box center [873, 318] width 3 height 3
click at [855, 275] on span "Requested" at bounding box center [858, 277] width 18 height 6
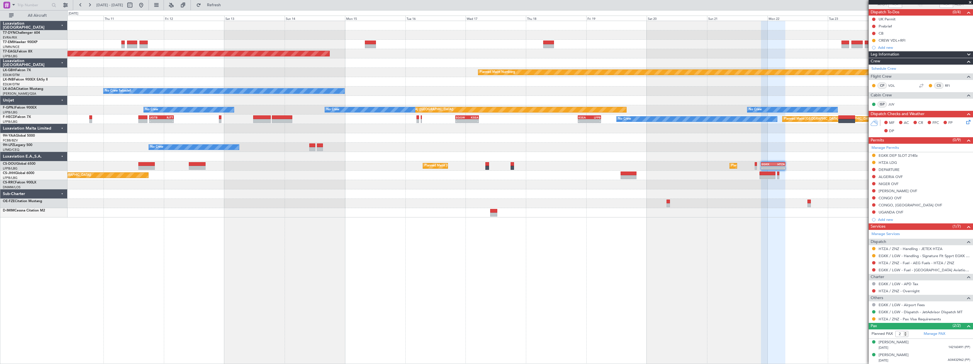
click at [420, 234] on div "Grounded New York (Teterboro) Planned Maint Nurnberg No Crew Sabadell No Crew S…" at bounding box center [519, 192] width 905 height 343
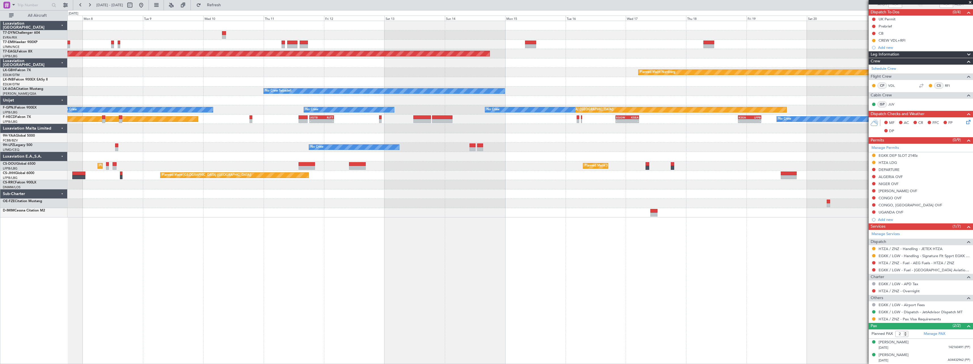
click at [482, 245] on div "Planned Maint Zurich Grounded New York (Teterboro) Planned Maint Nurnberg No Cr…" at bounding box center [519, 192] width 905 height 343
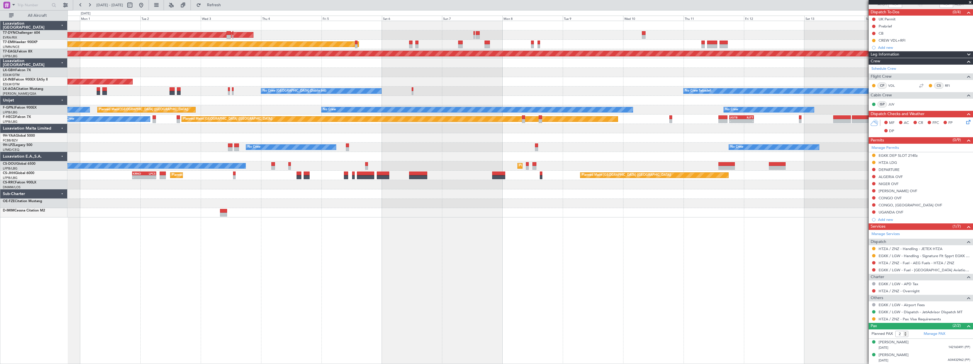
click at [599, 244] on div "AOG Maint Riga (Riga Intl) Planned Maint Zurich Grounded New York (Teterboro) P…" at bounding box center [519, 192] width 905 height 343
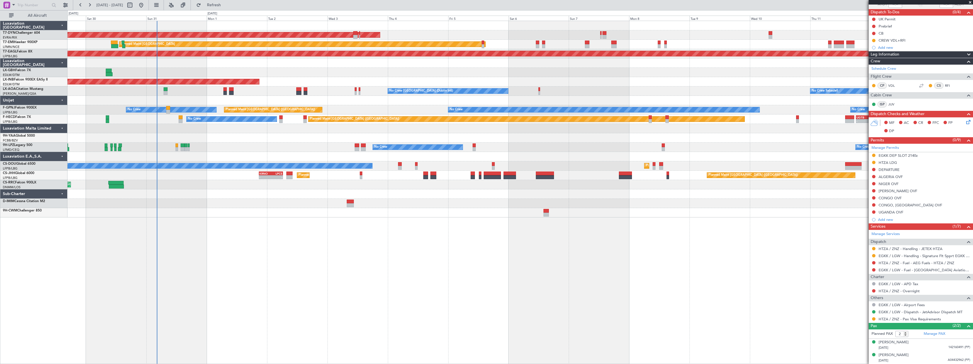
click at [478, 241] on div "AOG Maint Riga (Riga Intl) Planned Maint Zurich Grounded New York (Teterboro) P…" at bounding box center [519, 192] width 905 height 343
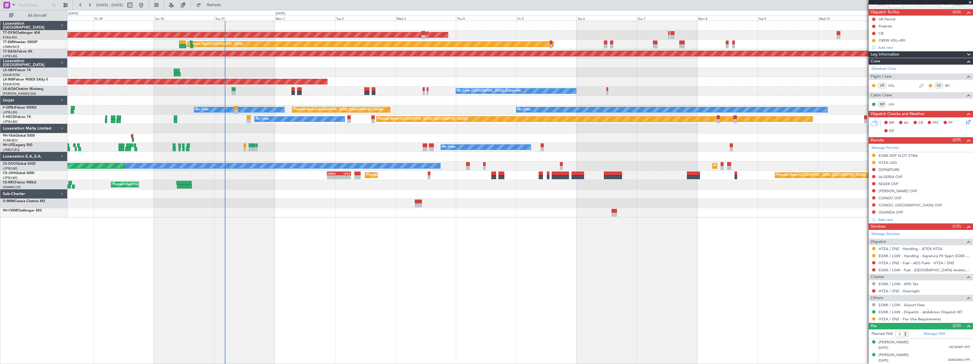
click at [421, 234] on div "AOG Maint Riga (Riga Intl) Planned Maint Zurich Grounded New York (Teterboro) P…" at bounding box center [519, 192] width 905 height 343
click at [338, 238] on div "AOG Maint Riga (Riga Intl) Planned Maint Zurich Grounded New York (Teterboro) P…" at bounding box center [519, 192] width 905 height 343
click at [326, 247] on div "AOG Maint Riga (Riga Intl) Planned Maint Zurich Grounded New York (Teterboro) P…" at bounding box center [519, 192] width 905 height 343
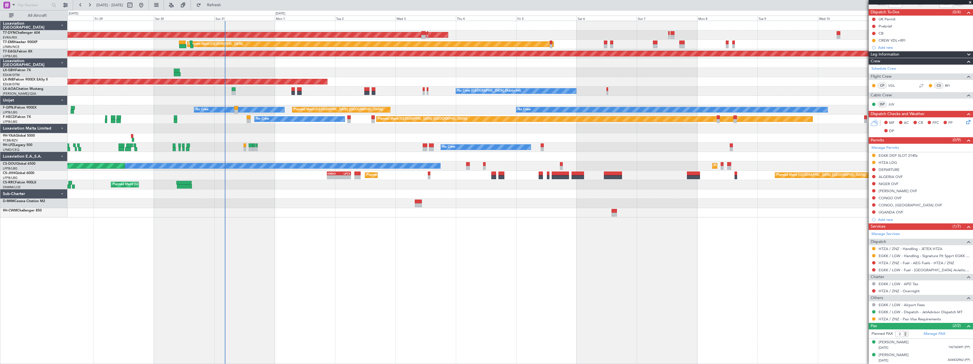
click at [970, 1] on span at bounding box center [970, 2] width 6 height 5
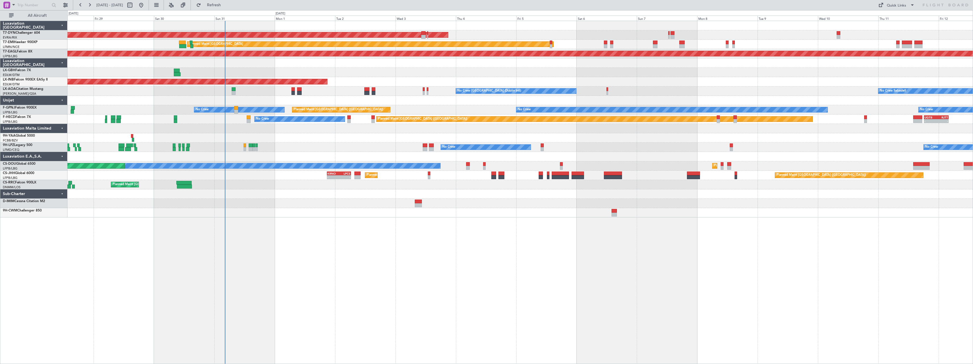
type input "0"
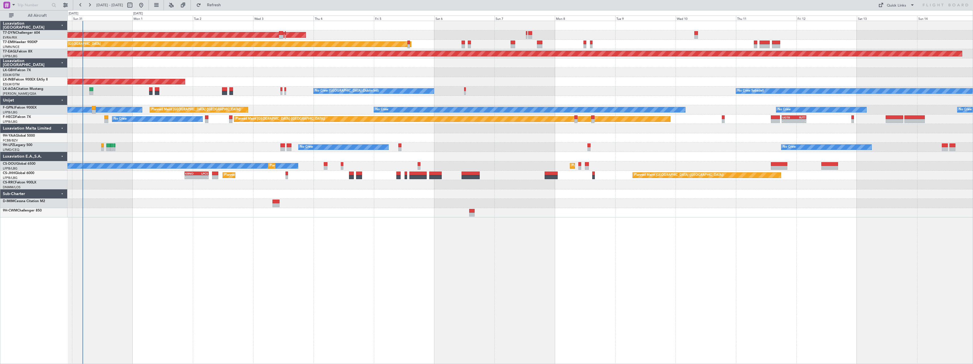
click at [402, 239] on div "AOG Maint Riga (Riga Intl) Planned Maint Zurich Grounded New York (Teterboro) P…" at bounding box center [519, 192] width 905 height 343
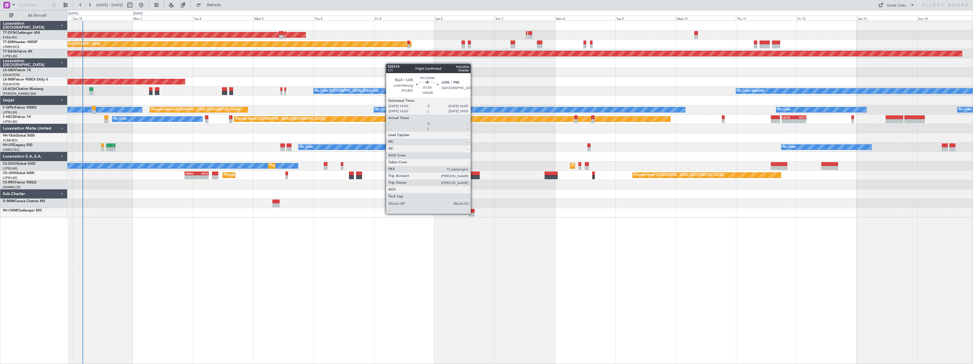
click at [473, 213] on div at bounding box center [471, 215] width 5 height 4
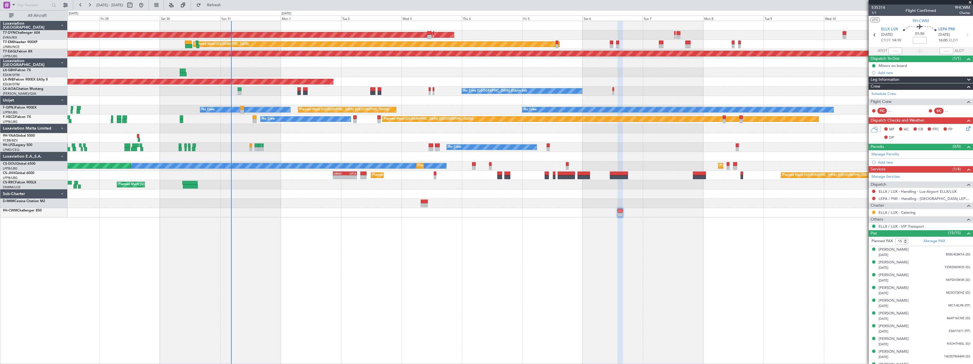
click at [530, 239] on div "AOG Maint Riga (Riga Intl) Planned Maint [GEOGRAPHIC_DATA] Grounded [US_STATE] …" at bounding box center [519, 192] width 905 height 343
click at [536, 229] on div "AOG Maint Riga (Riga Intl) Planned Maint [GEOGRAPHIC_DATA] Grounded [US_STATE] …" at bounding box center [519, 192] width 905 height 343
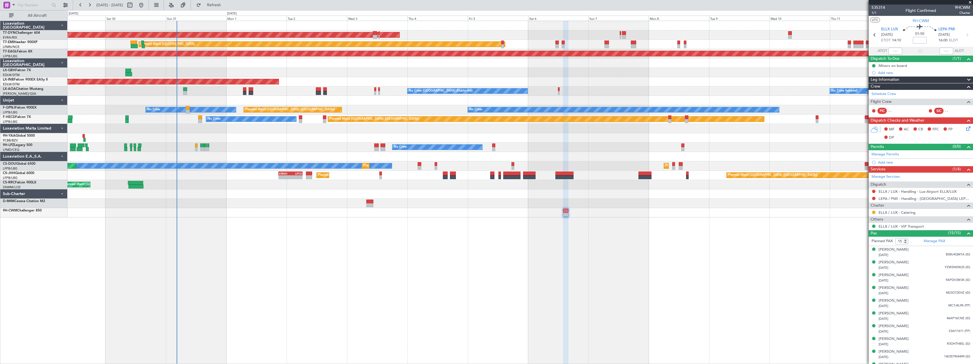
click at [451, 220] on div "AOG Maint Riga (Riga Intl) Planned Maint [GEOGRAPHIC_DATA] Grounded [US_STATE] …" at bounding box center [519, 192] width 905 height 343
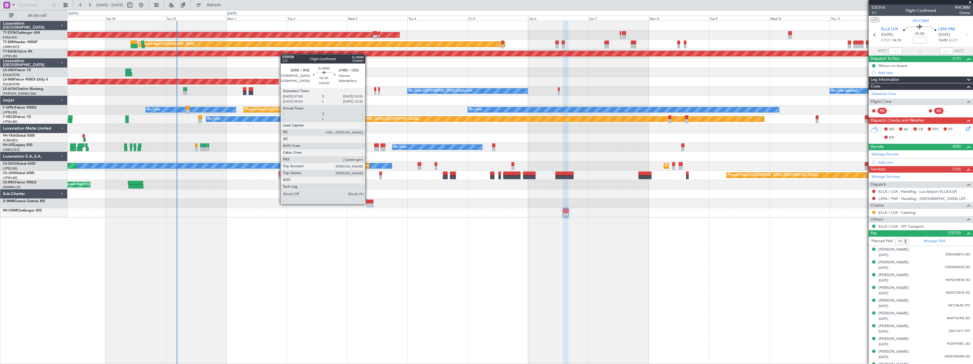
click at [368, 204] on div at bounding box center [369, 205] width 7 height 4
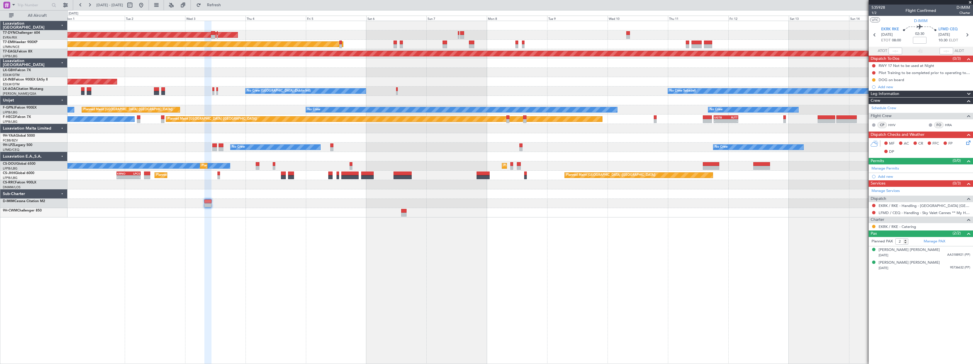
click at [572, 247] on div "AOG Maint Riga (Riga Intl) Planned Maint Zurich Grounded New York (Teterboro) P…" at bounding box center [519, 192] width 905 height 343
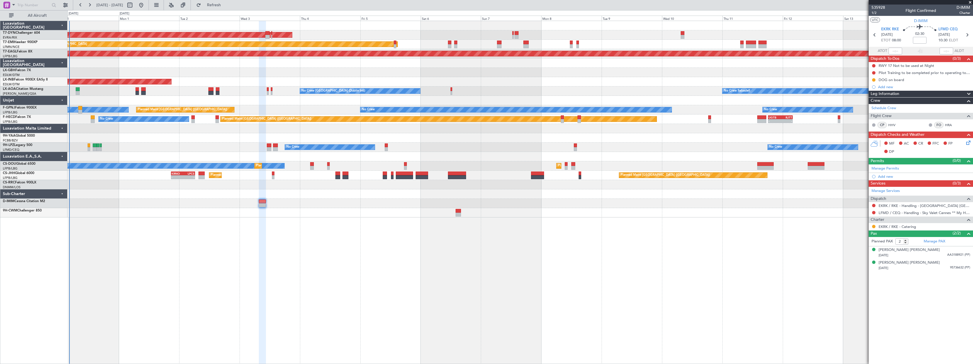
click at [271, 255] on div "AOG Maint Riga (Riga Intl) Planned Maint Zurich Grounded New York (Teterboro) P…" at bounding box center [519, 192] width 905 height 343
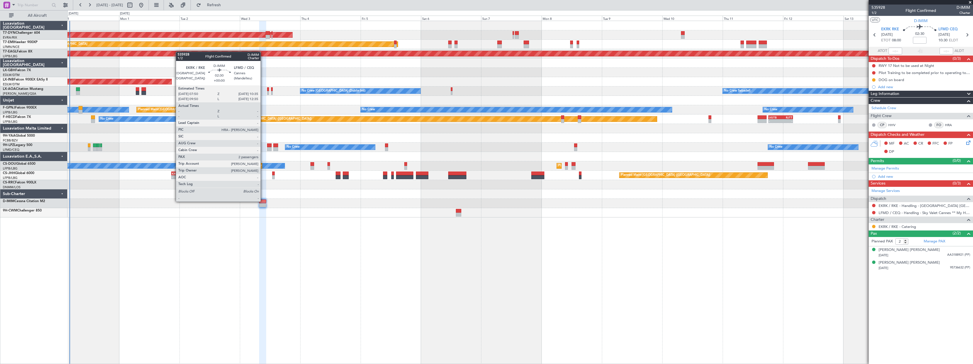
click at [263, 201] on div at bounding box center [262, 202] width 7 height 4
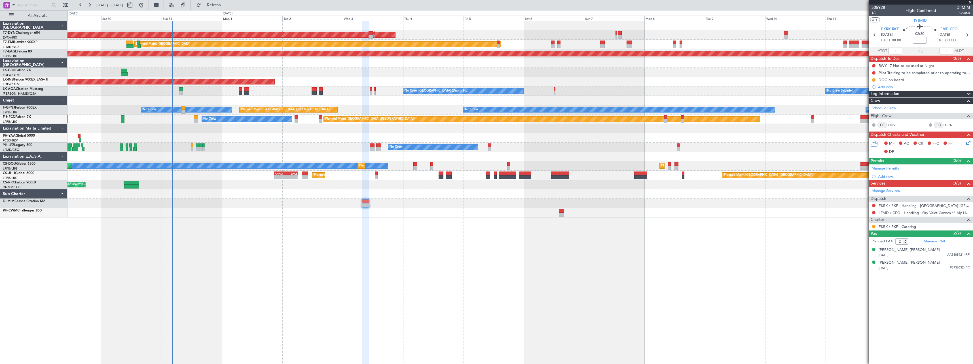
click at [476, 213] on div at bounding box center [519, 212] width 905 height 9
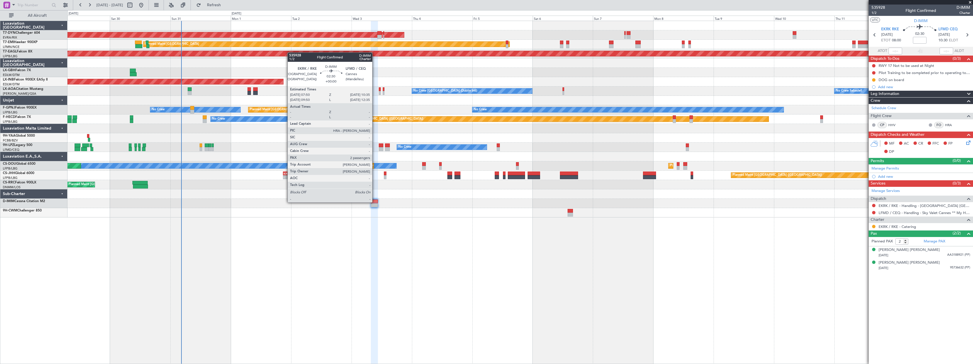
click at [375, 202] on div at bounding box center [374, 202] width 7 height 4
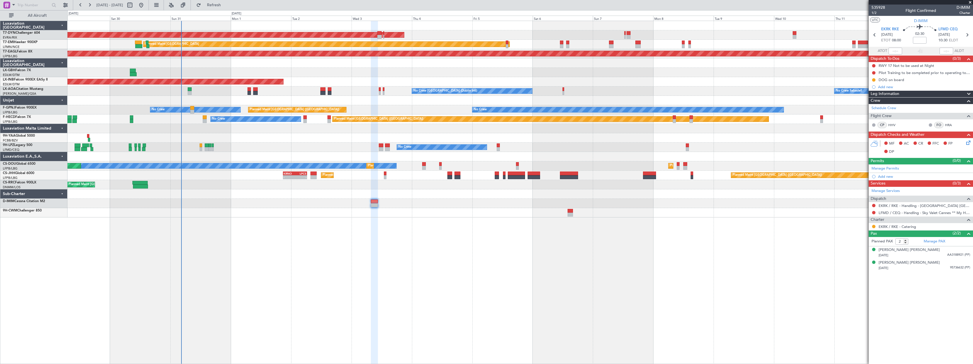
click at [495, 225] on div "AOG Maint Riga (Riga Intl) Planned Maint Zurich Grounded New York (Teterboro) P…" at bounding box center [519, 192] width 905 height 343
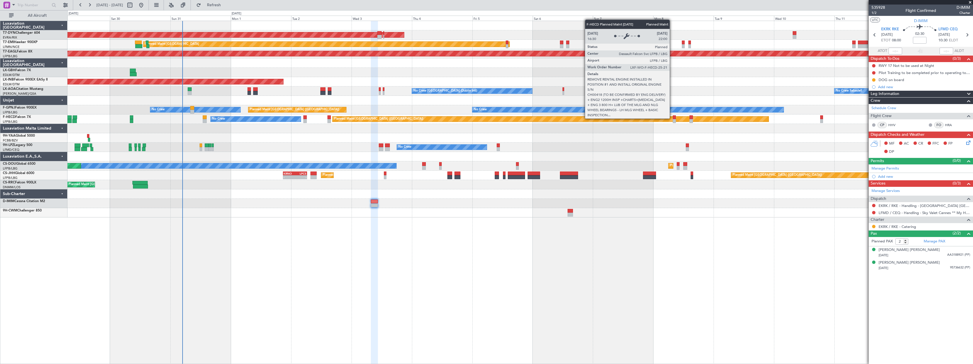
click at [672, 118] on div "Planned Maint [GEOGRAPHIC_DATA] ([GEOGRAPHIC_DATA])" at bounding box center [551, 119] width 436 height 5
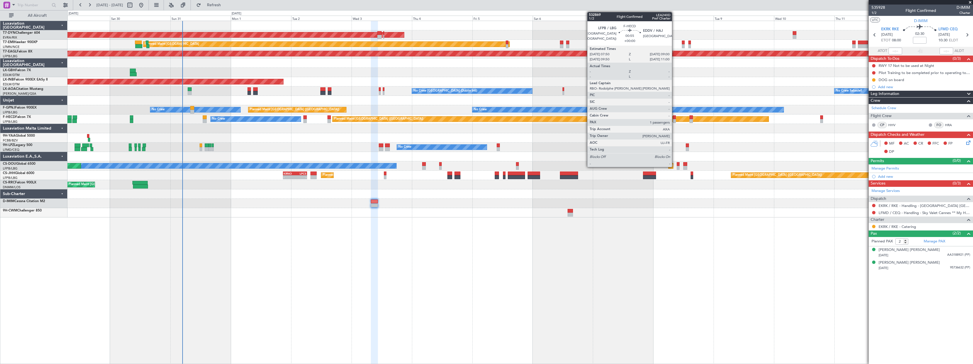
click at [675, 118] on div at bounding box center [674, 117] width 3 height 4
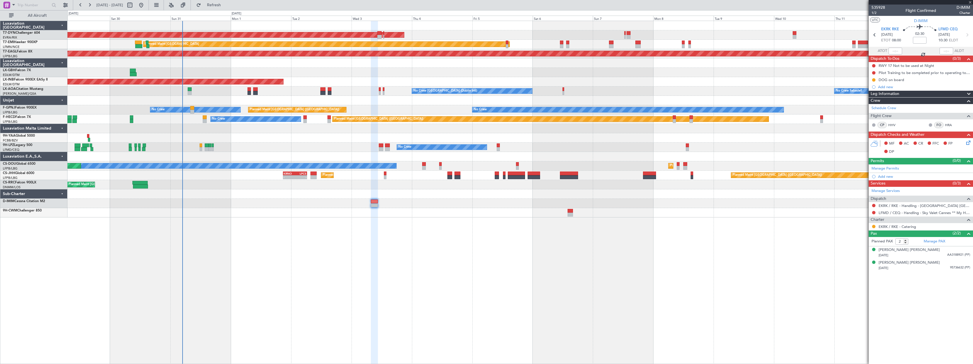
type input "1"
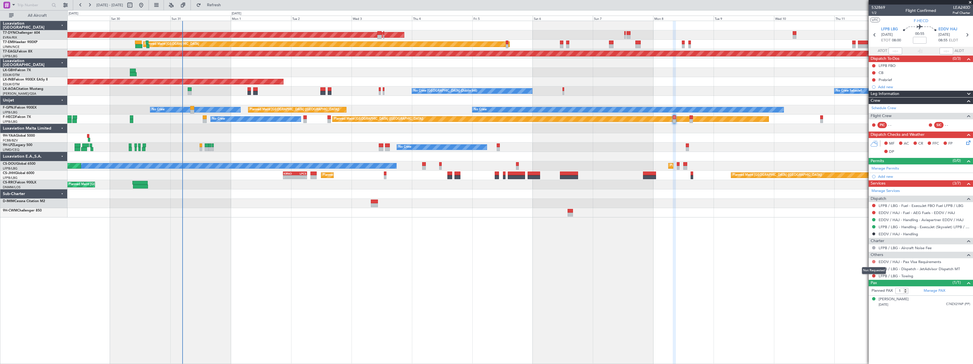
click at [874, 263] on button at bounding box center [873, 261] width 3 height 3
click at [853, 270] on span "Not Required" at bounding box center [860, 270] width 23 height 6
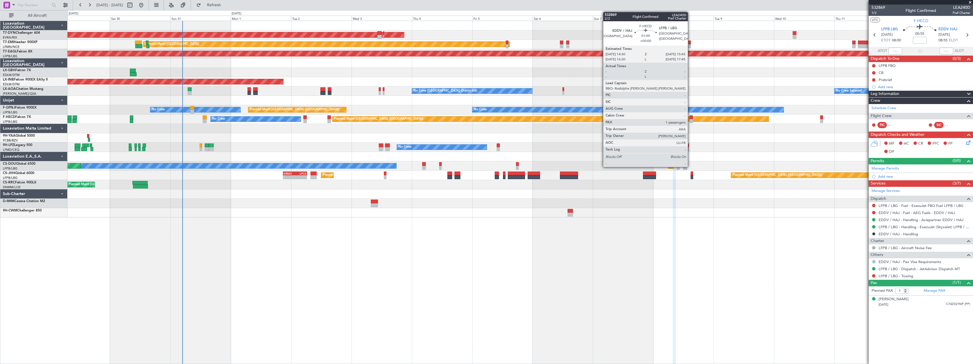
click at [690, 121] on div at bounding box center [690, 121] width 3 height 4
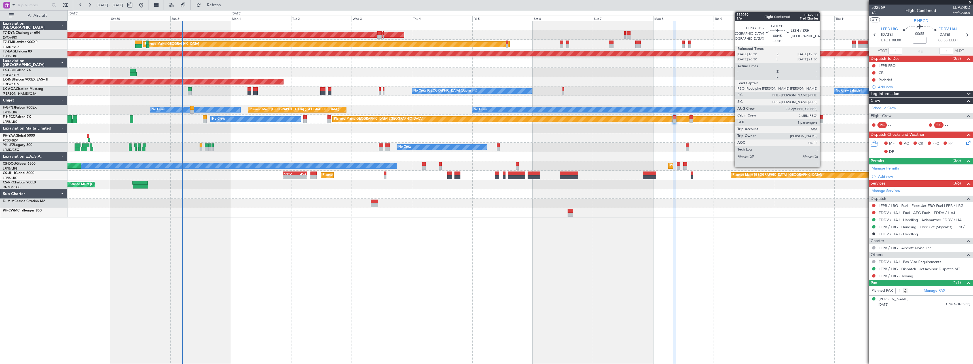
click at [822, 119] on div at bounding box center [821, 121] width 3 height 4
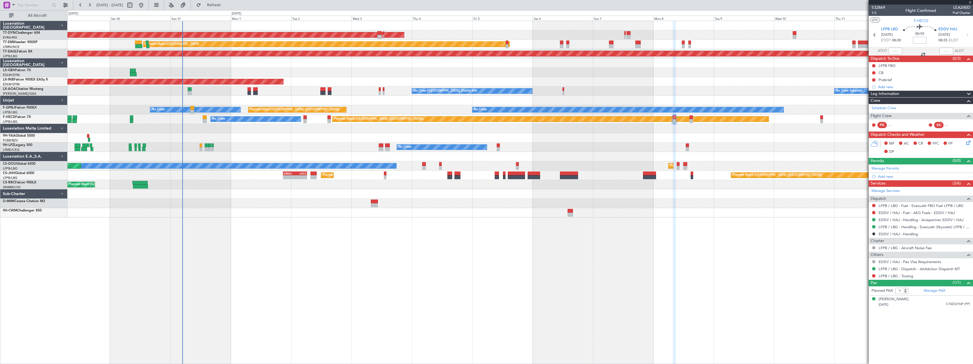
type input "-00:10"
